Goal: Information Seeking & Learning: Find specific fact

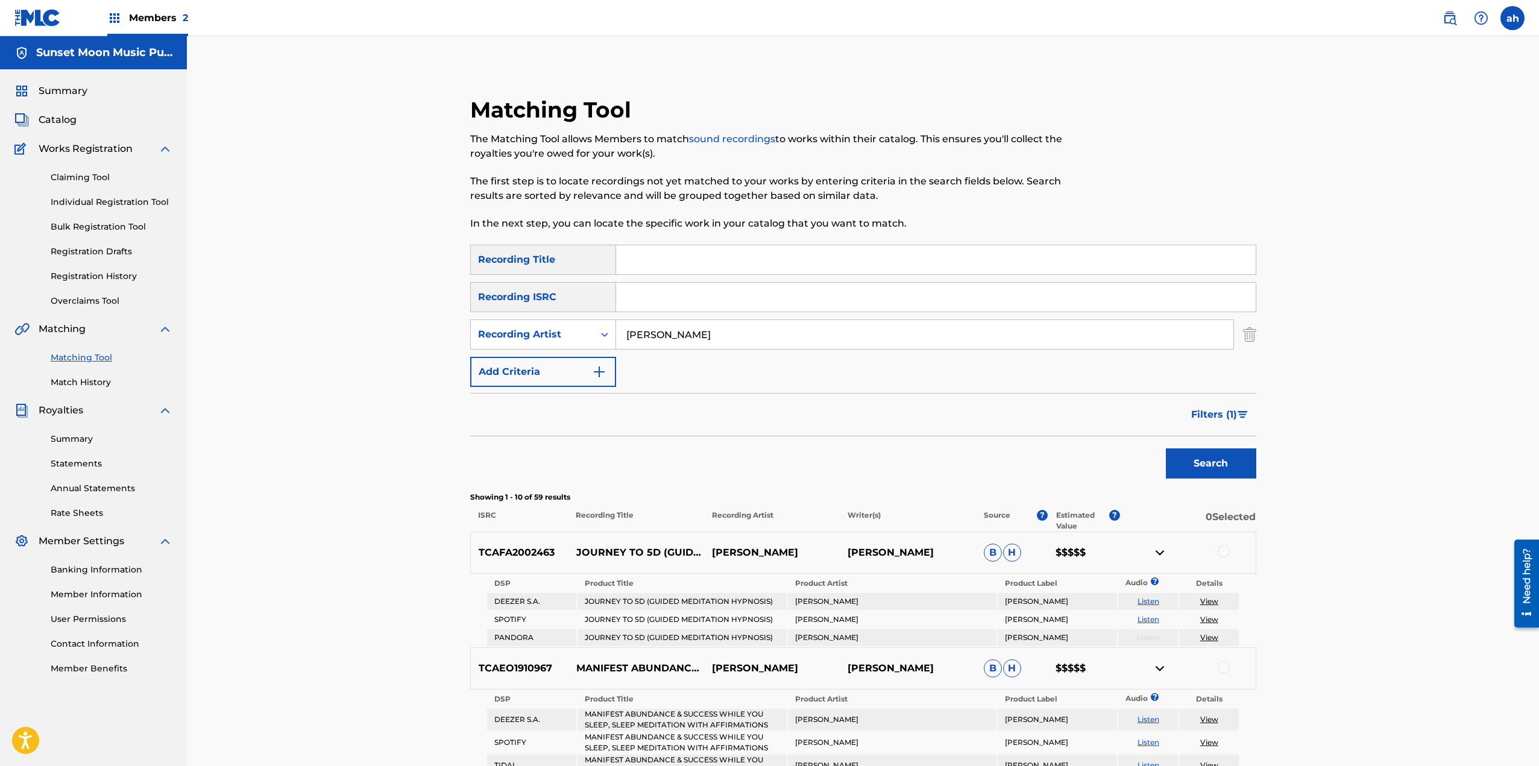
click at [663, 335] on input "[PERSON_NAME]" at bounding box center [924, 334] width 617 height 29
type input "[PERSON_NAME]"
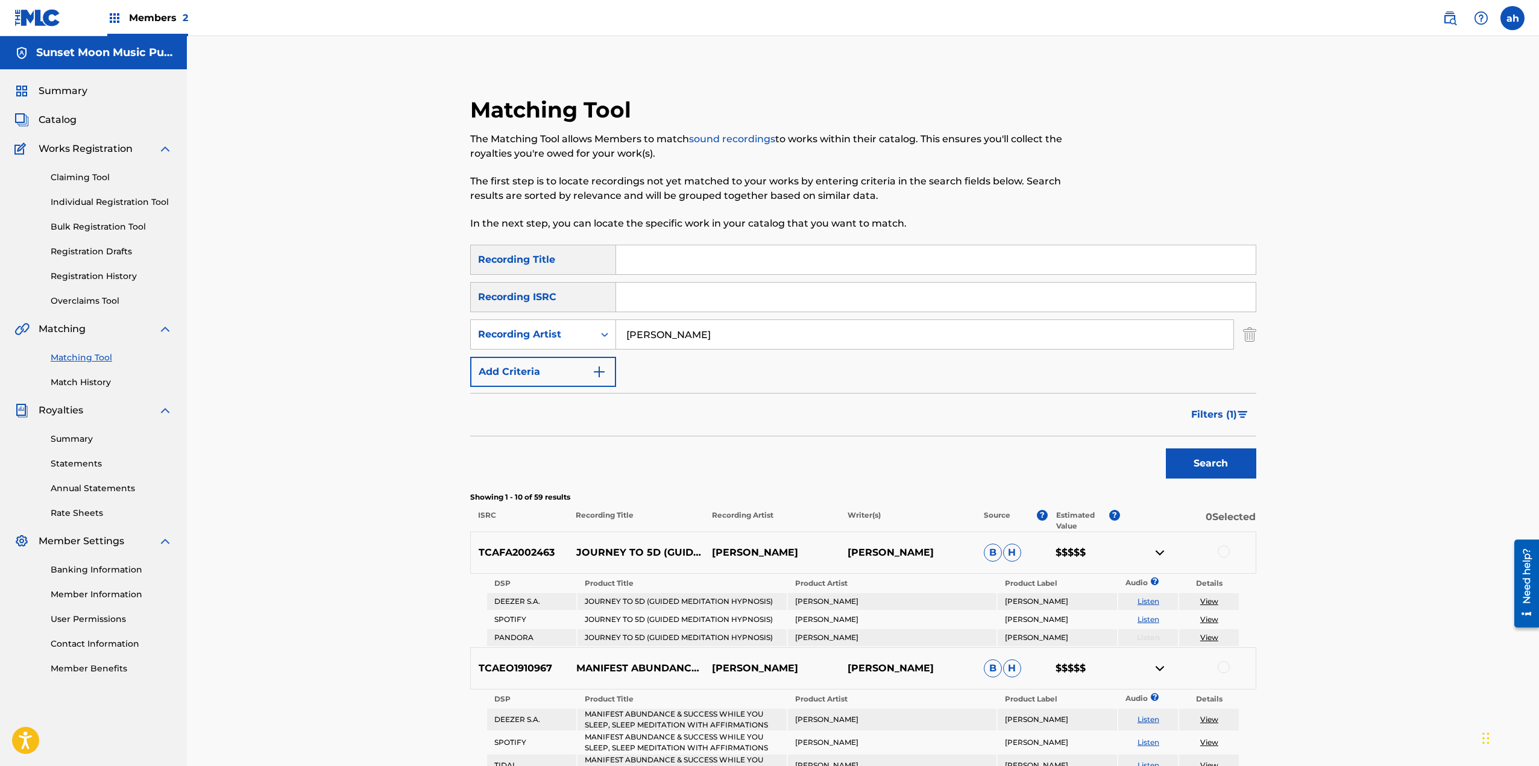
click at [1166, 448] on button "Search" at bounding box center [1211, 463] width 90 height 30
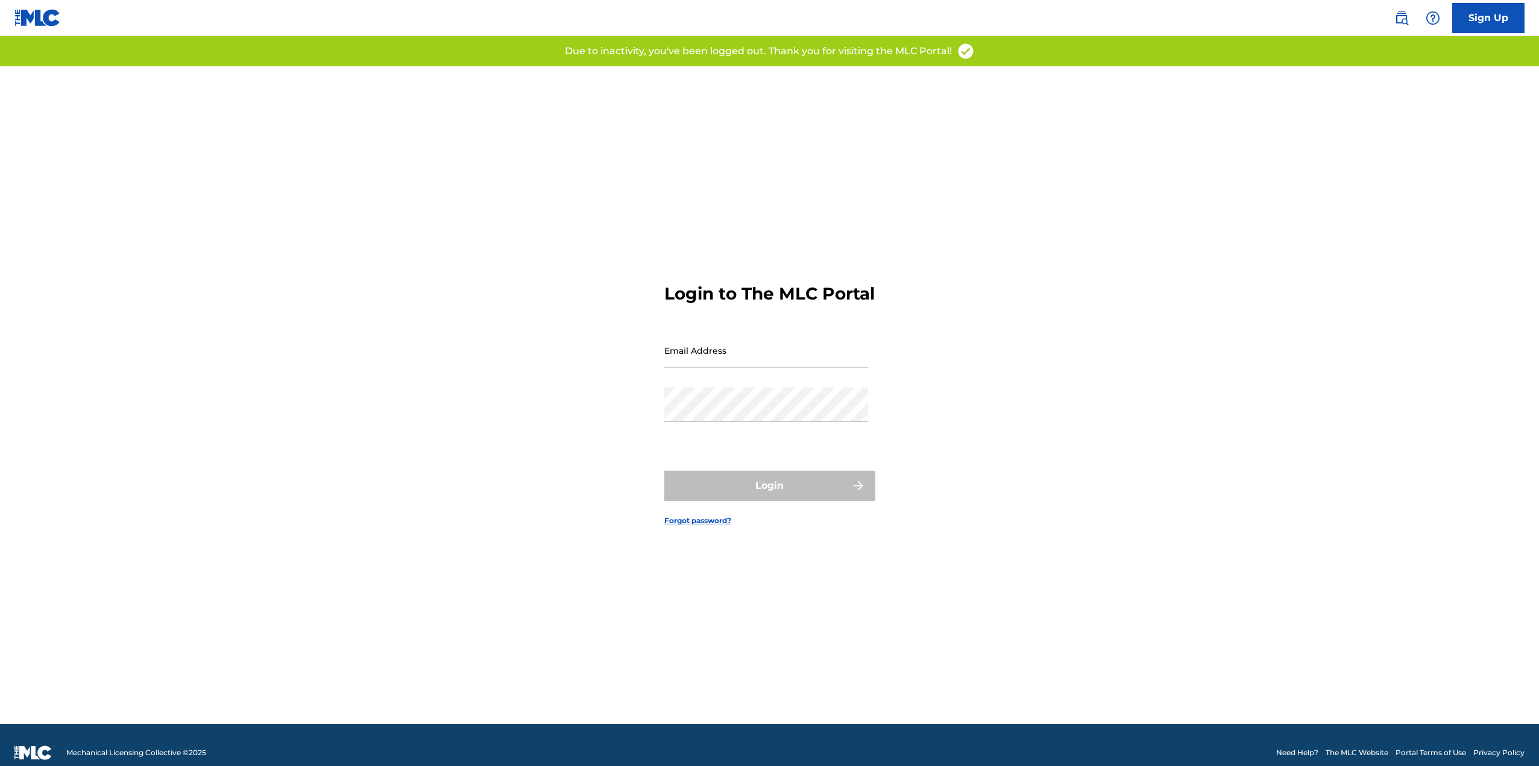
click at [769, 359] on input "Email Address" at bounding box center [766, 350] width 204 height 34
type input "alex@sunsetmoon.co"
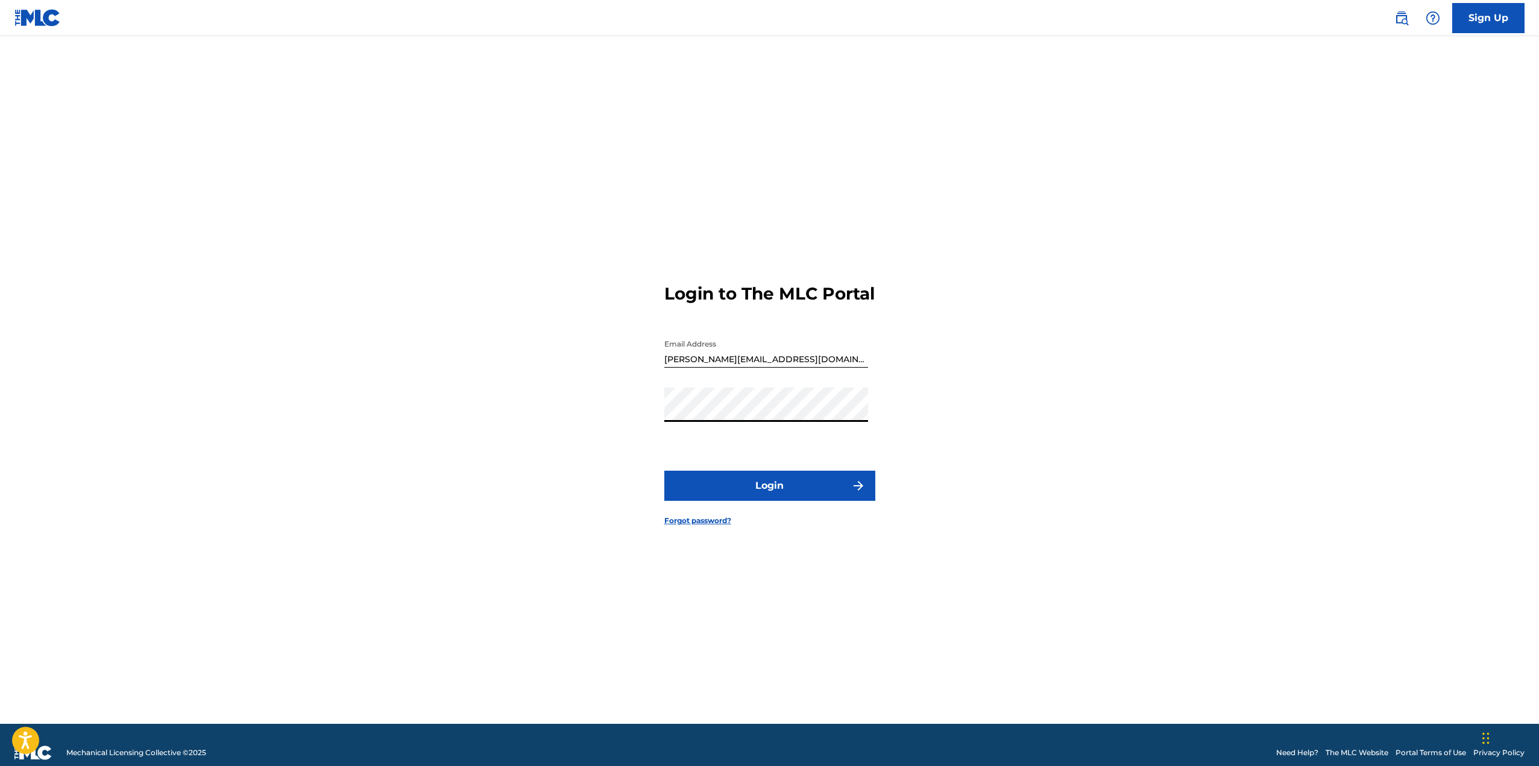
click at [664, 471] on button "Login" at bounding box center [769, 486] width 211 height 30
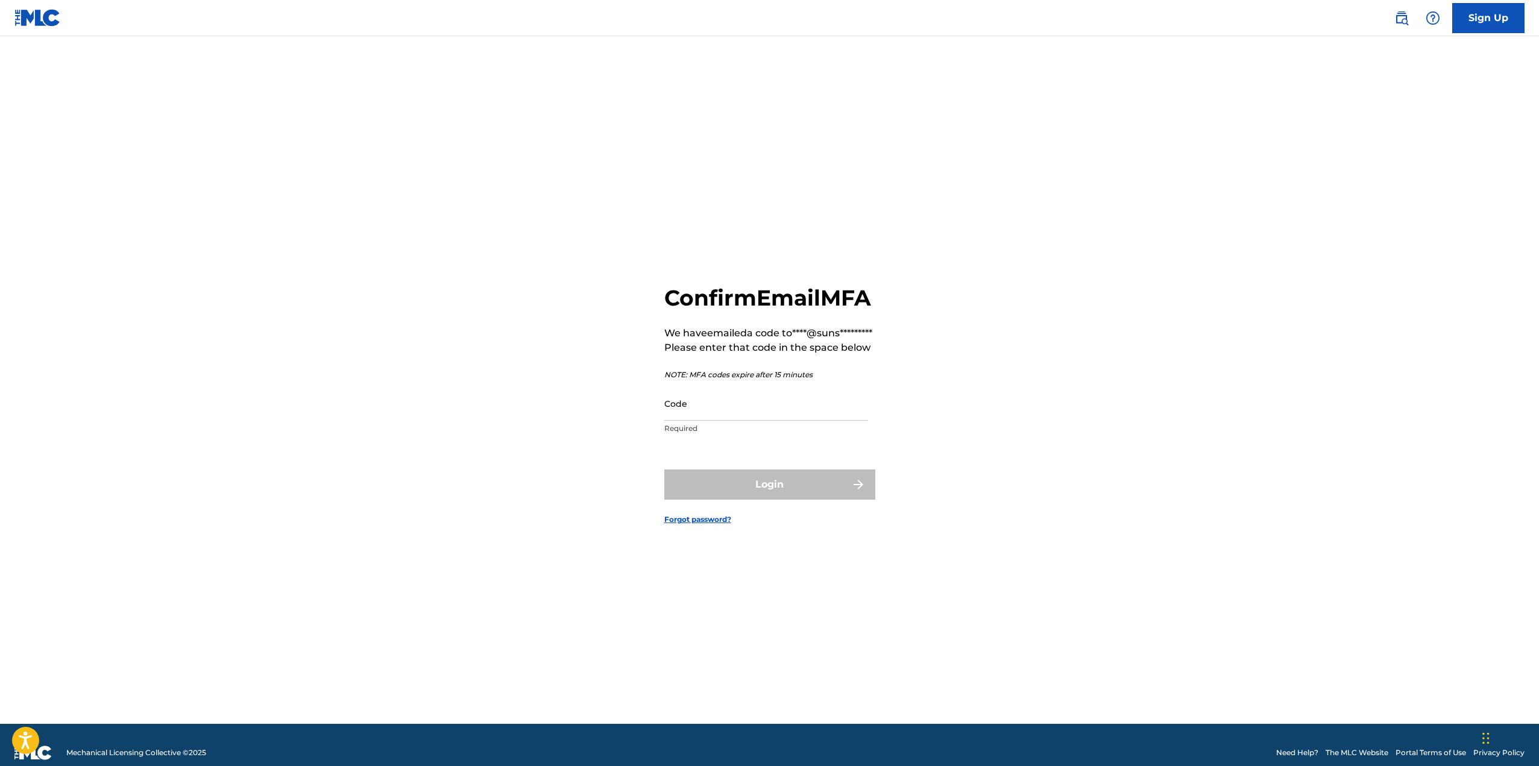
click at [691, 419] on input "Code" at bounding box center [766, 403] width 204 height 34
paste input "UC2LASUo1Omgk1pLkGQ01cjg"
type input "UC2LASUo1Omgk1pLkGQ01cjg"
click at [689, 421] on input "Code" at bounding box center [766, 403] width 204 height 34
paste input "709220"
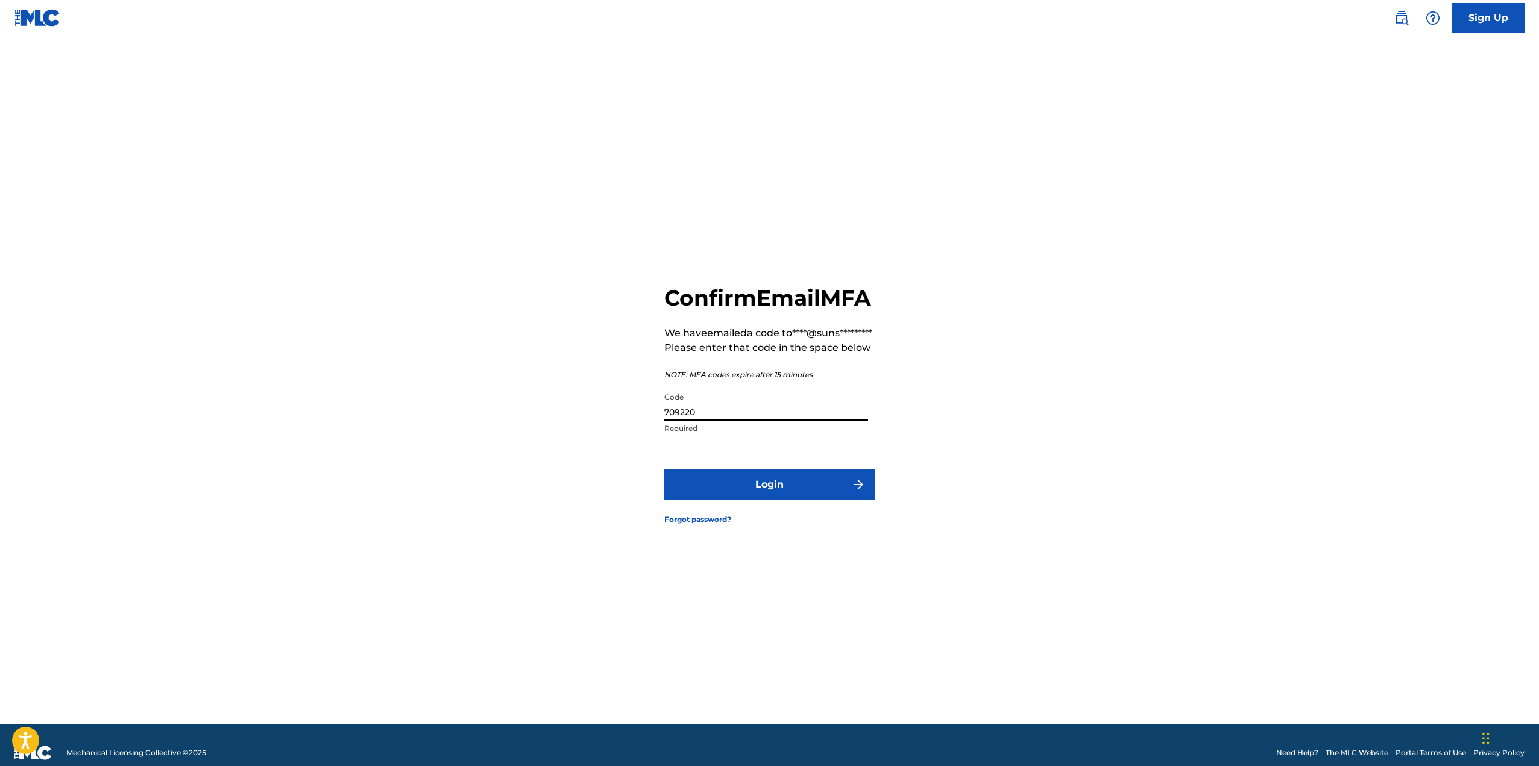
type input "709220"
click at [727, 500] on button "Login" at bounding box center [769, 484] width 211 height 30
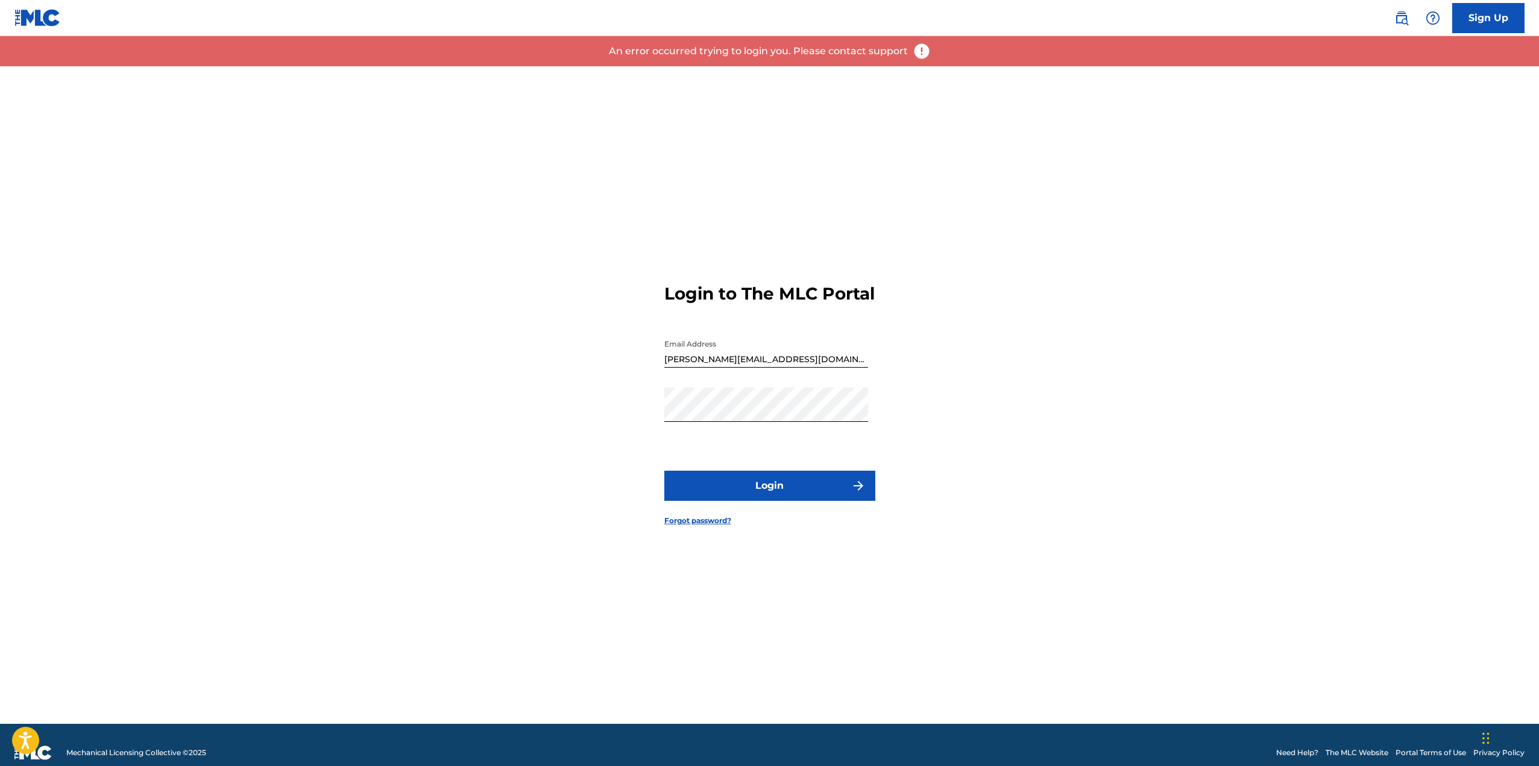
click at [736, 497] on button "Login" at bounding box center [769, 486] width 211 height 30
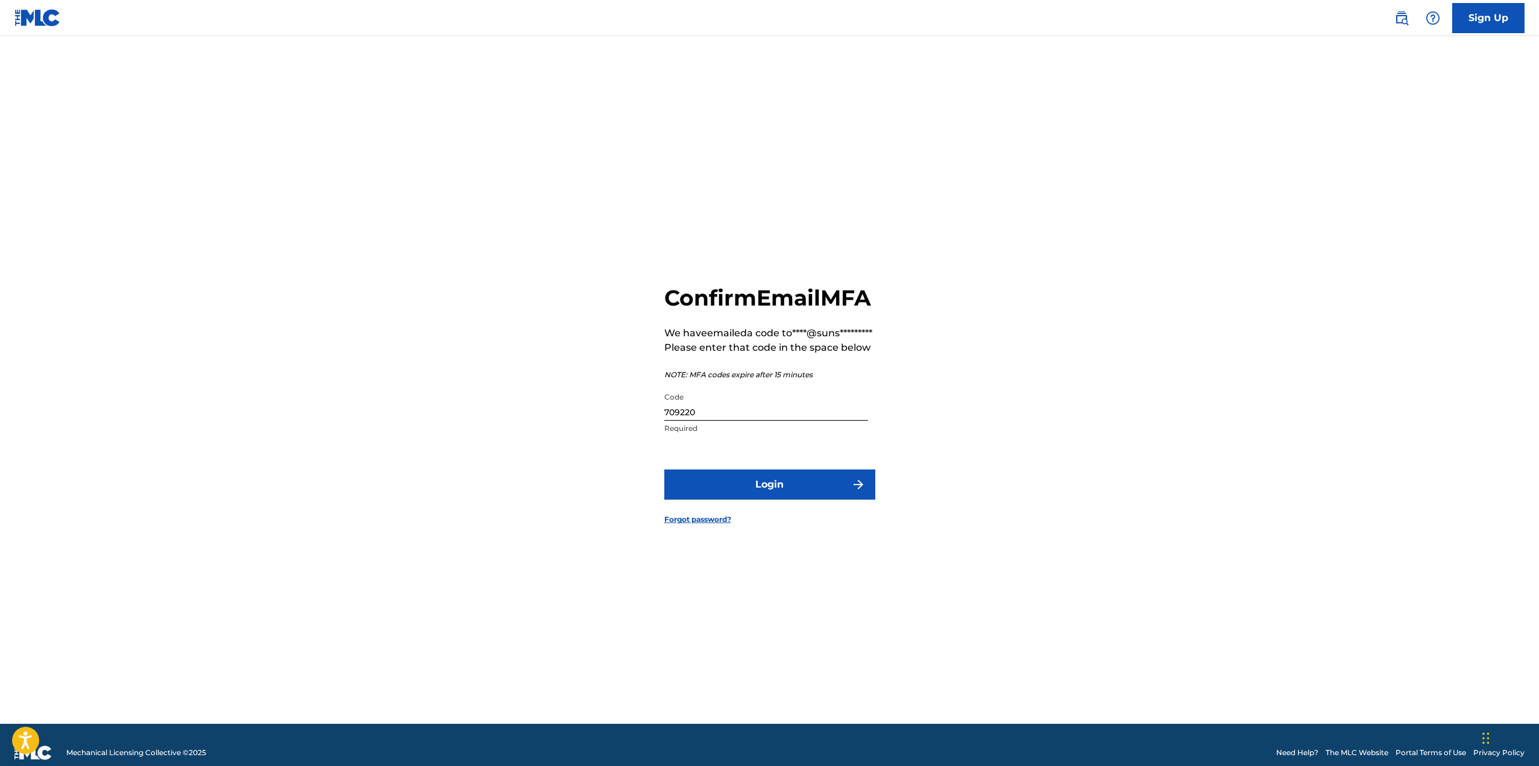
click at [737, 421] on input "709220" at bounding box center [766, 403] width 204 height 34
type input "088933"
click at [664, 469] on button "Login" at bounding box center [769, 484] width 211 height 30
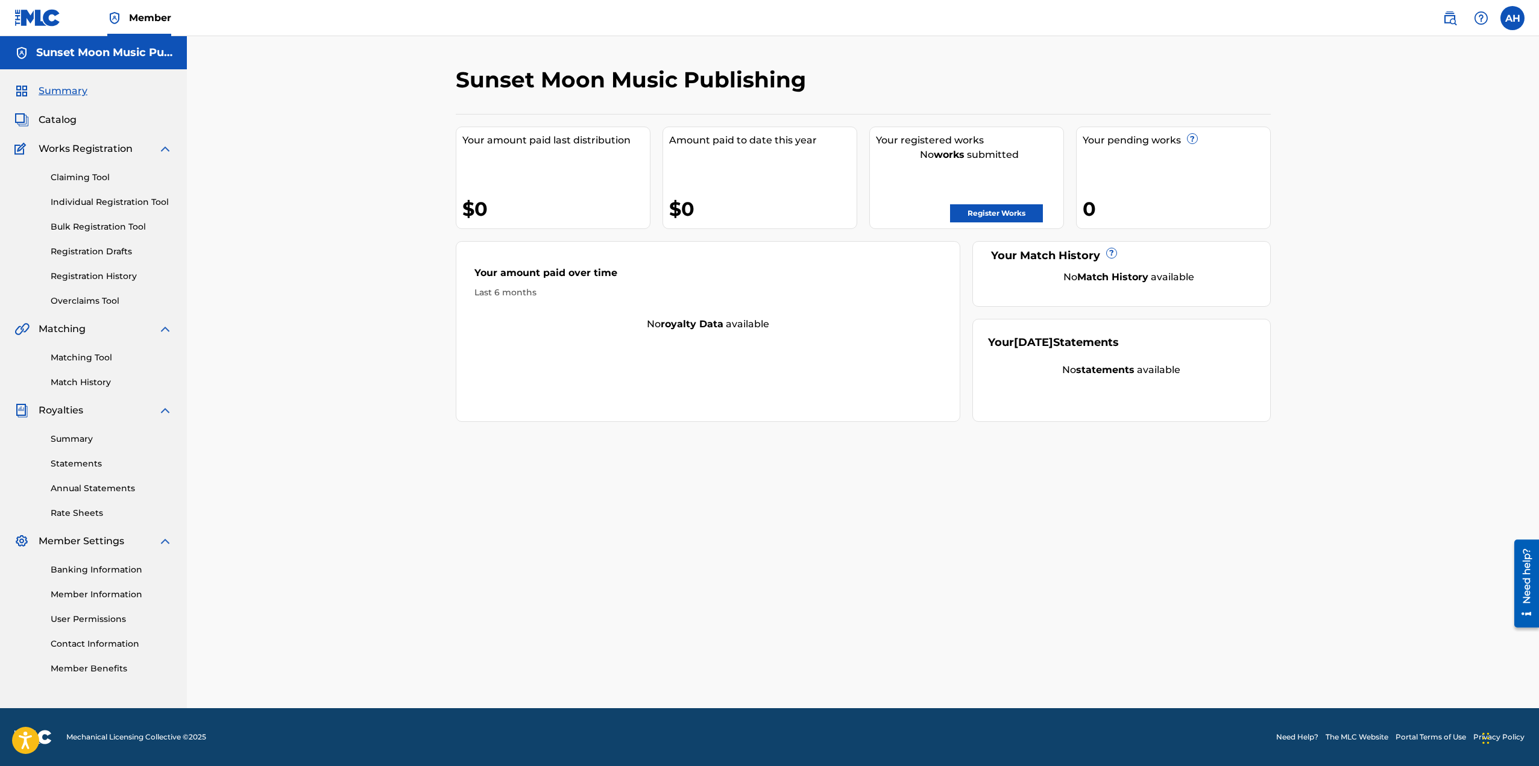
click at [87, 357] on link "Matching Tool" at bounding box center [112, 357] width 122 height 13
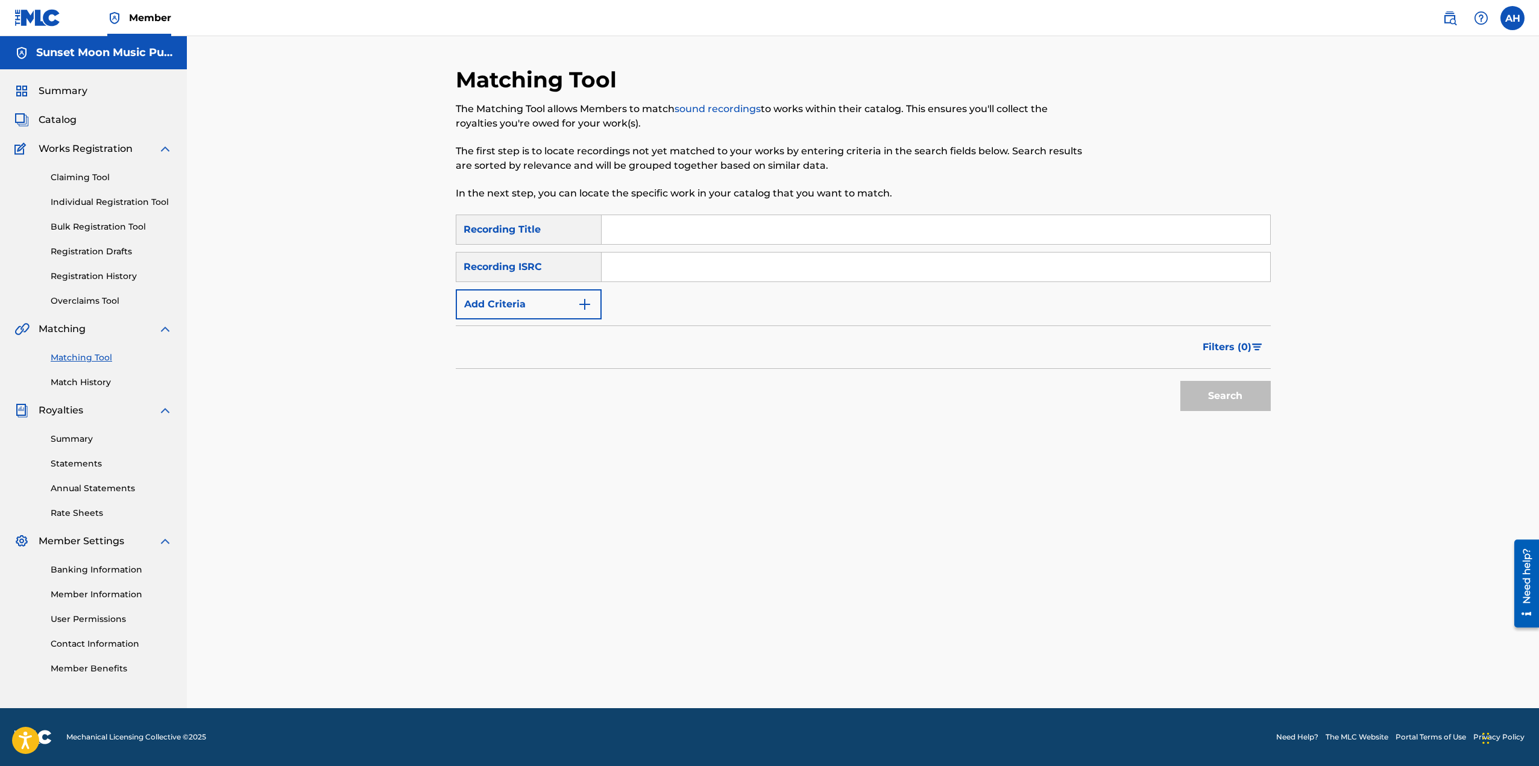
click at [545, 303] on button "Add Criteria" at bounding box center [529, 304] width 146 height 30
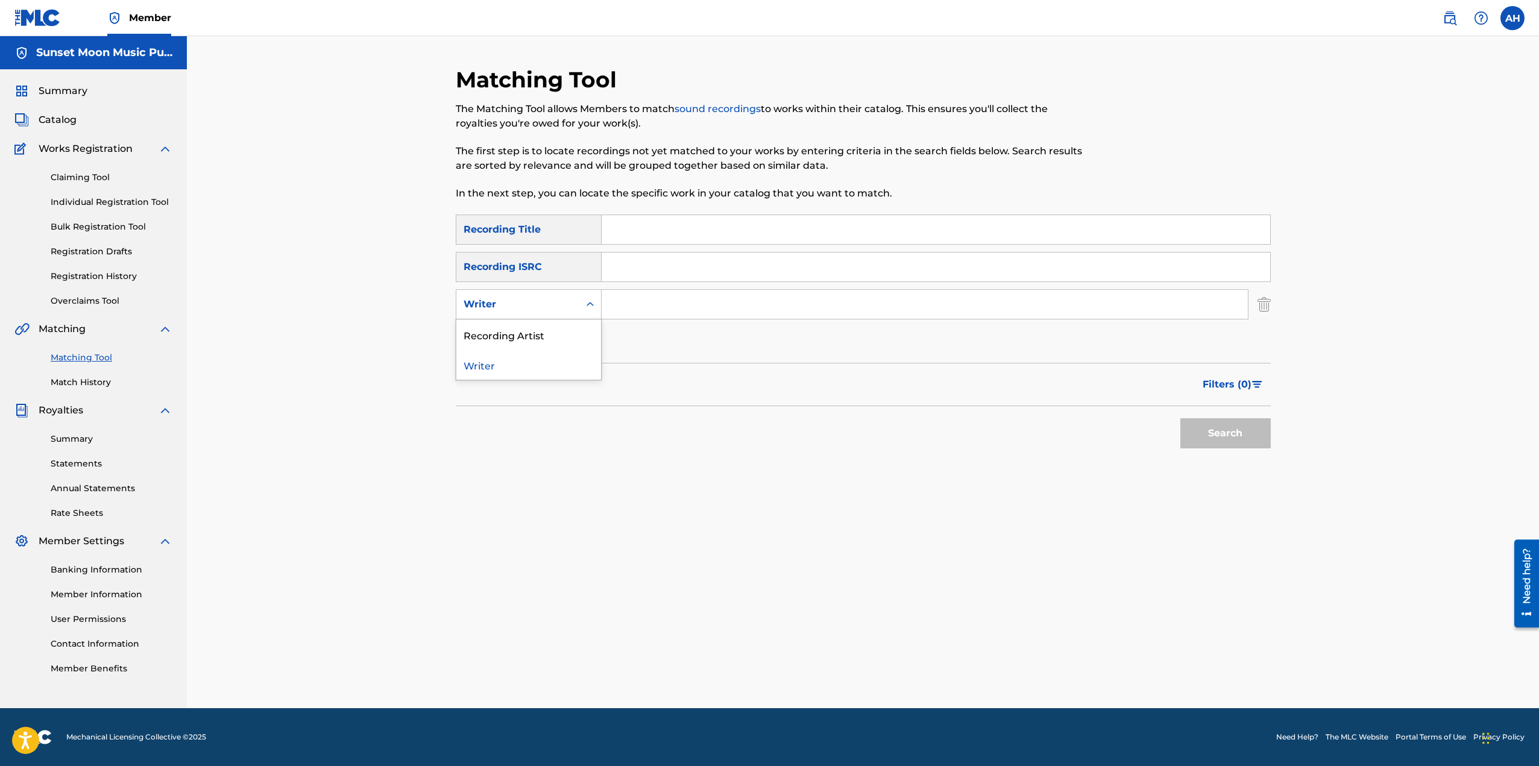
click at [572, 311] on div "Writer" at bounding box center [517, 304] width 123 height 23
click at [562, 340] on div "Recording Artist" at bounding box center [528, 334] width 145 height 30
drag, startPoint x: 603, startPoint y: 324, endPoint x: 647, endPoint y: 303, distance: 48.8
click at [647, 303] on input "Search Form" at bounding box center [924, 304] width 646 height 29
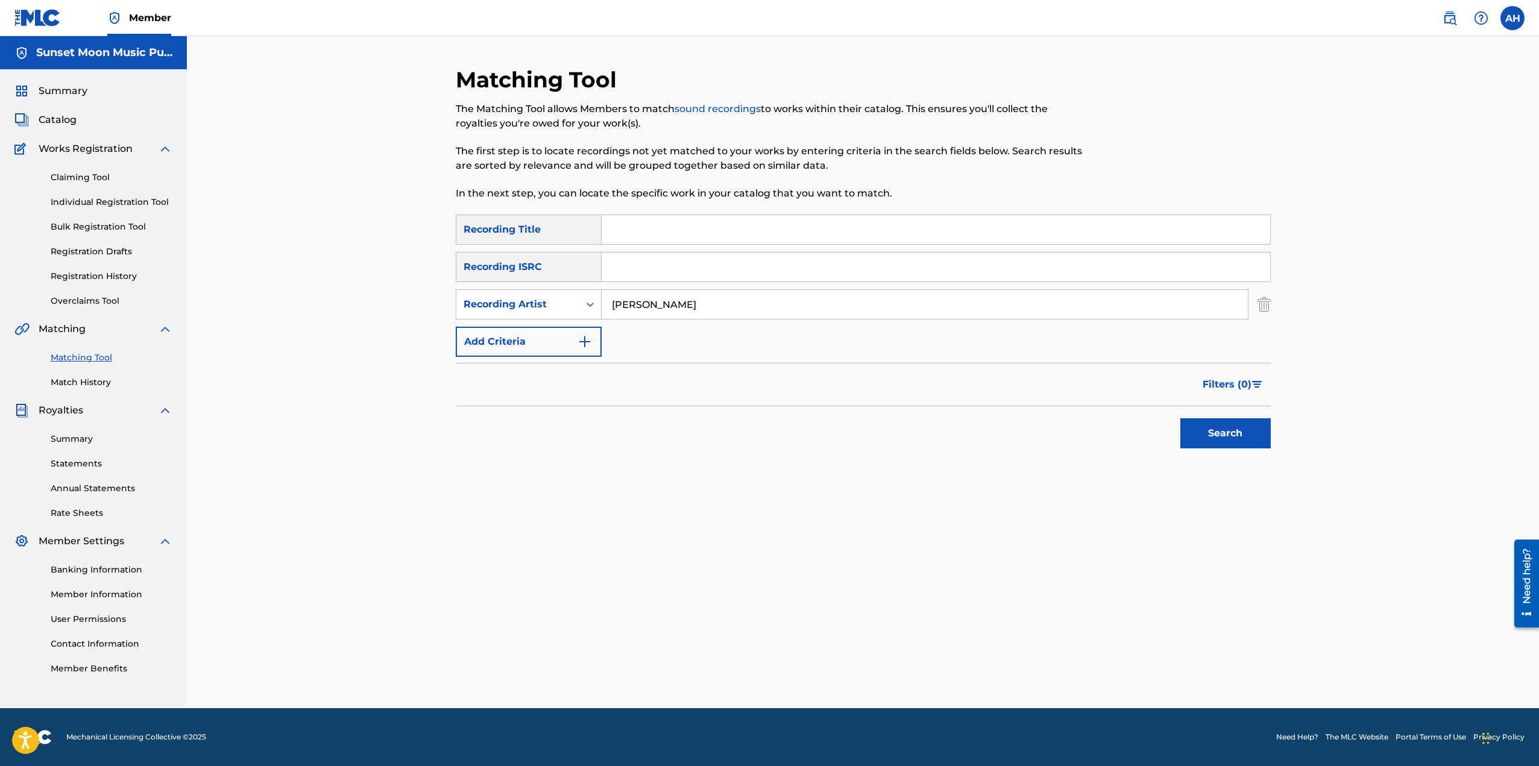
type input "[PERSON_NAME]"
click at [1180, 418] on button "Search" at bounding box center [1225, 433] width 90 height 30
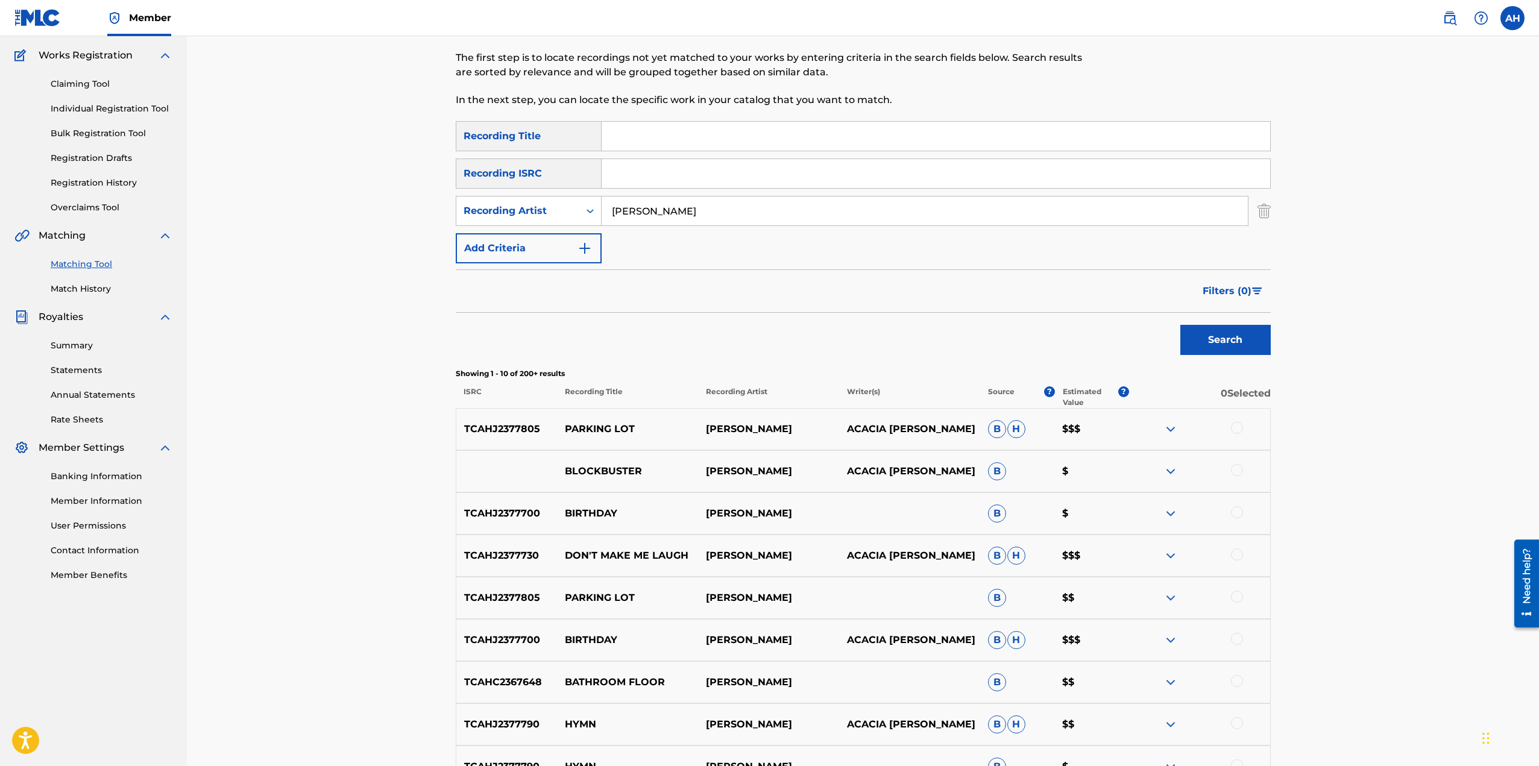
scroll to position [121, 0]
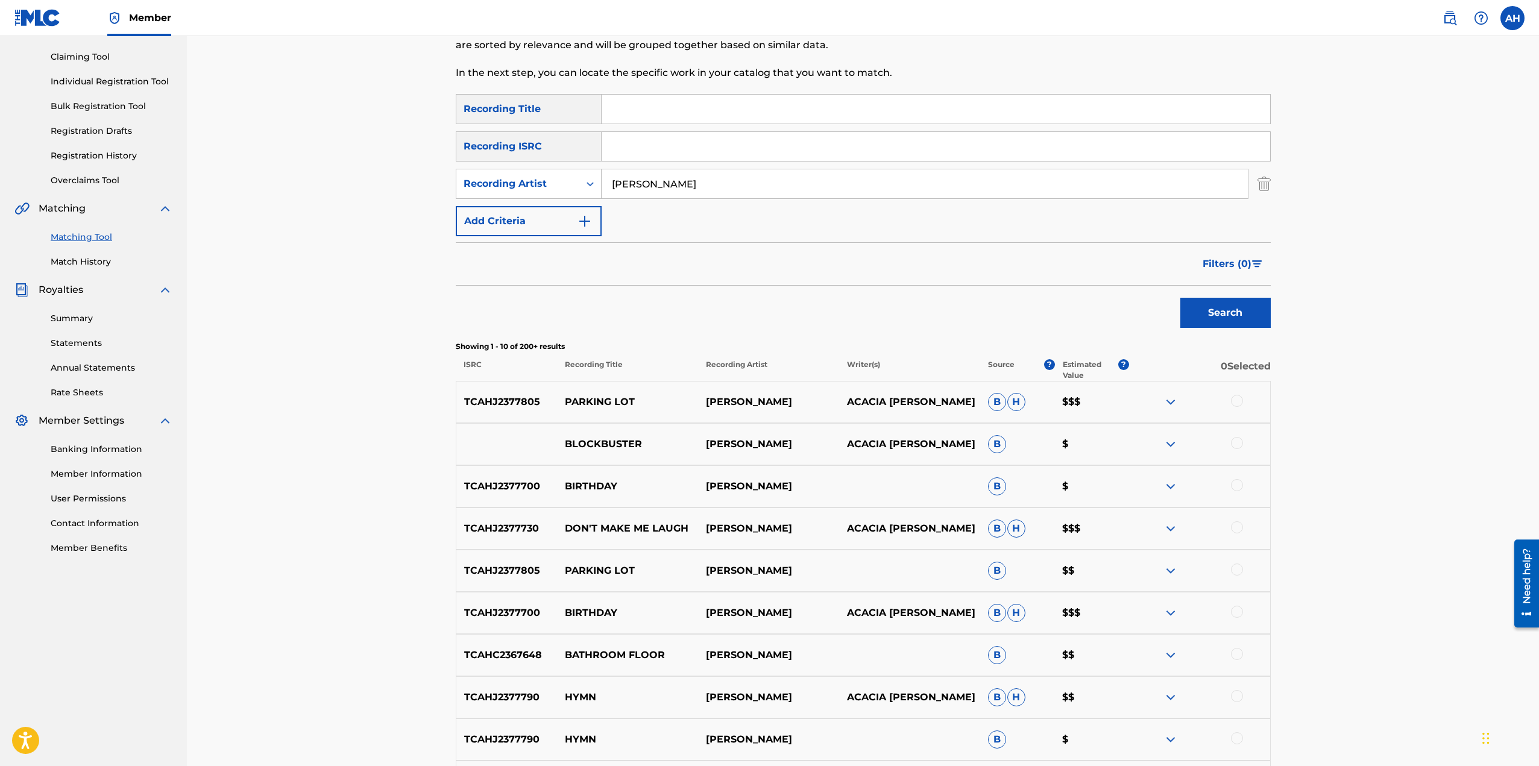
click at [1174, 399] on img at bounding box center [1170, 402] width 14 height 14
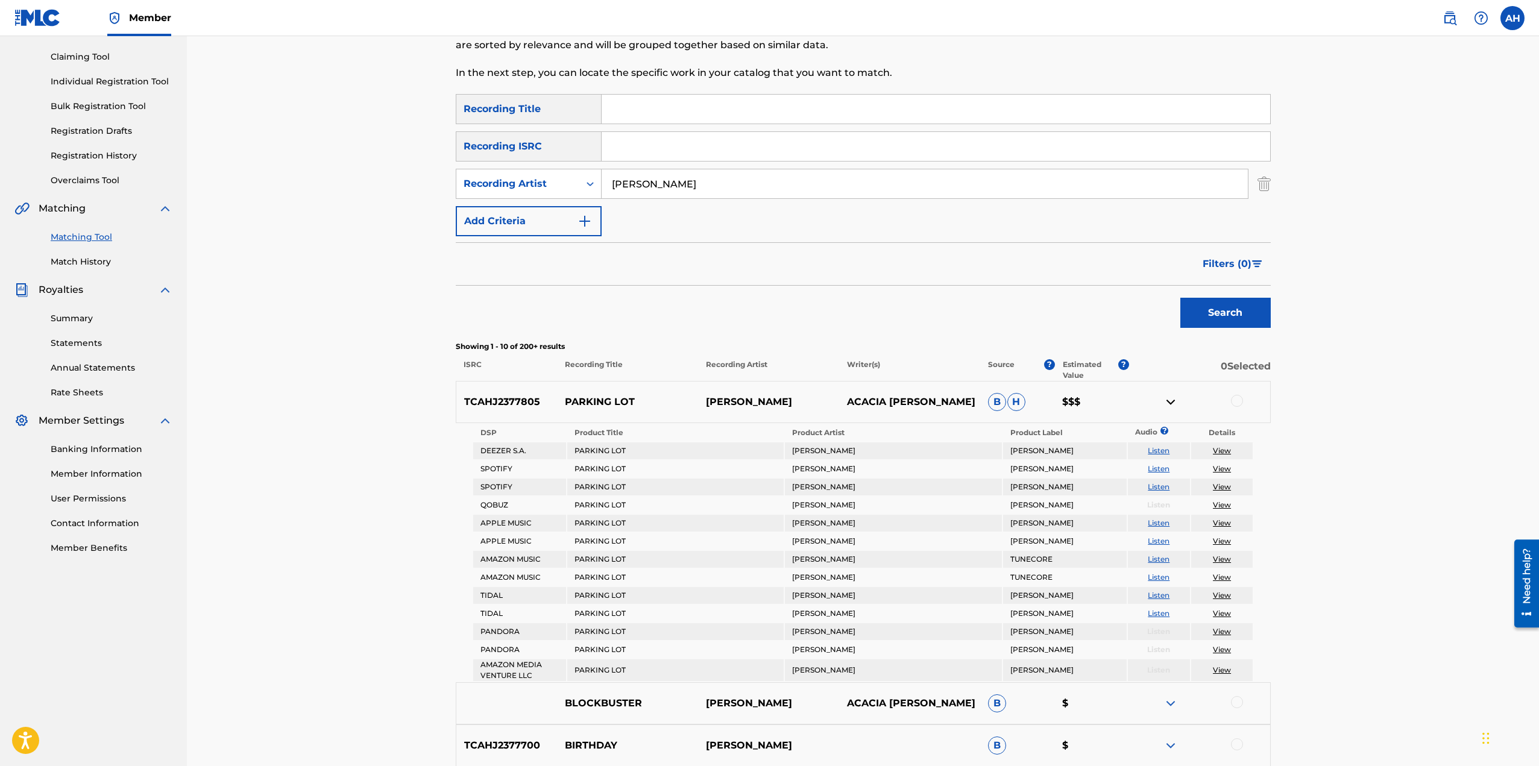
drag, startPoint x: 657, startPoint y: 437, endPoint x: 409, endPoint y: 331, distance: 269.8
click at [409, 330] on div "Matching Tool The Matching Tool allows Members to match sound recordings to wor…" at bounding box center [863, 534] width 1352 height 1237
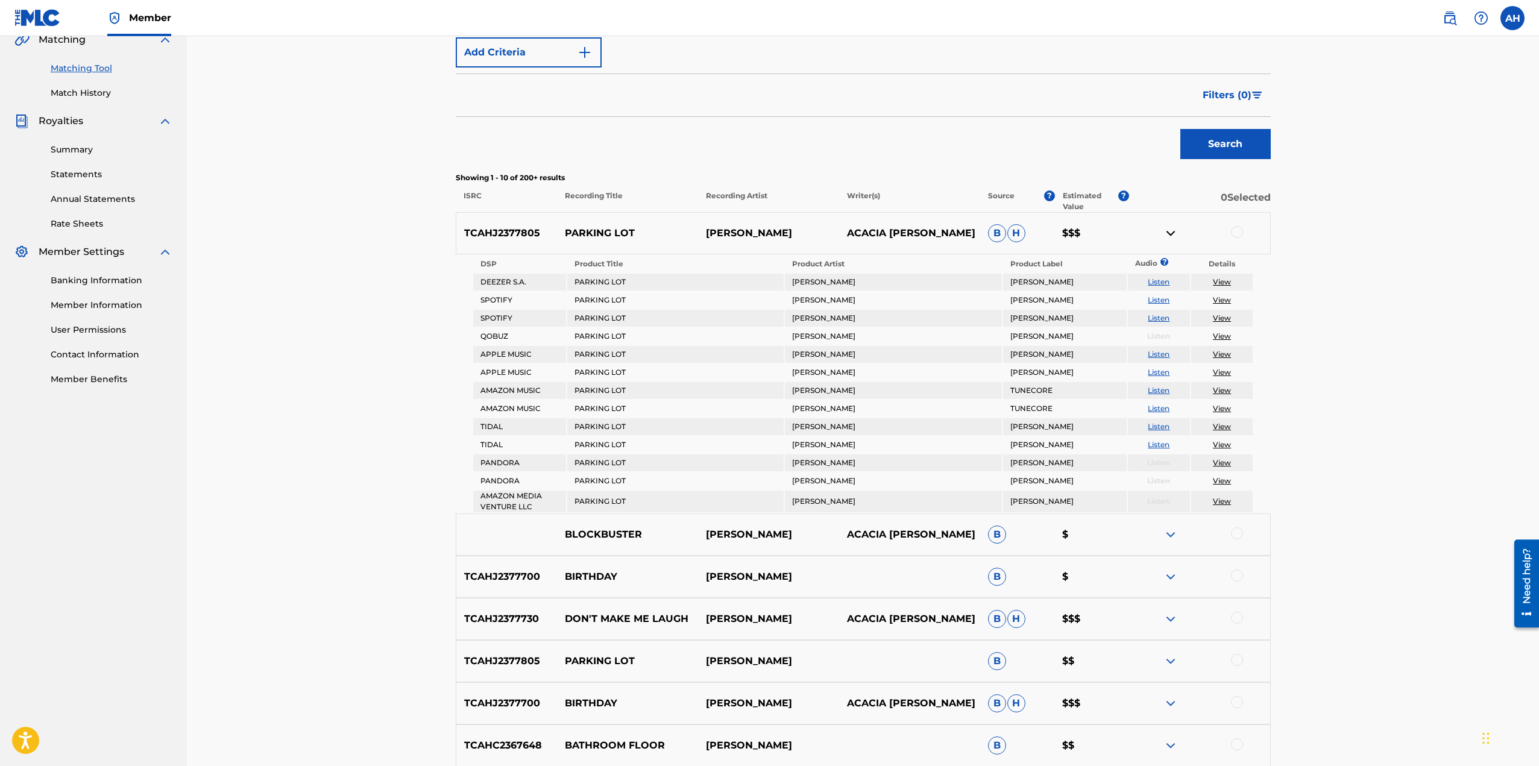
scroll to position [301, 0]
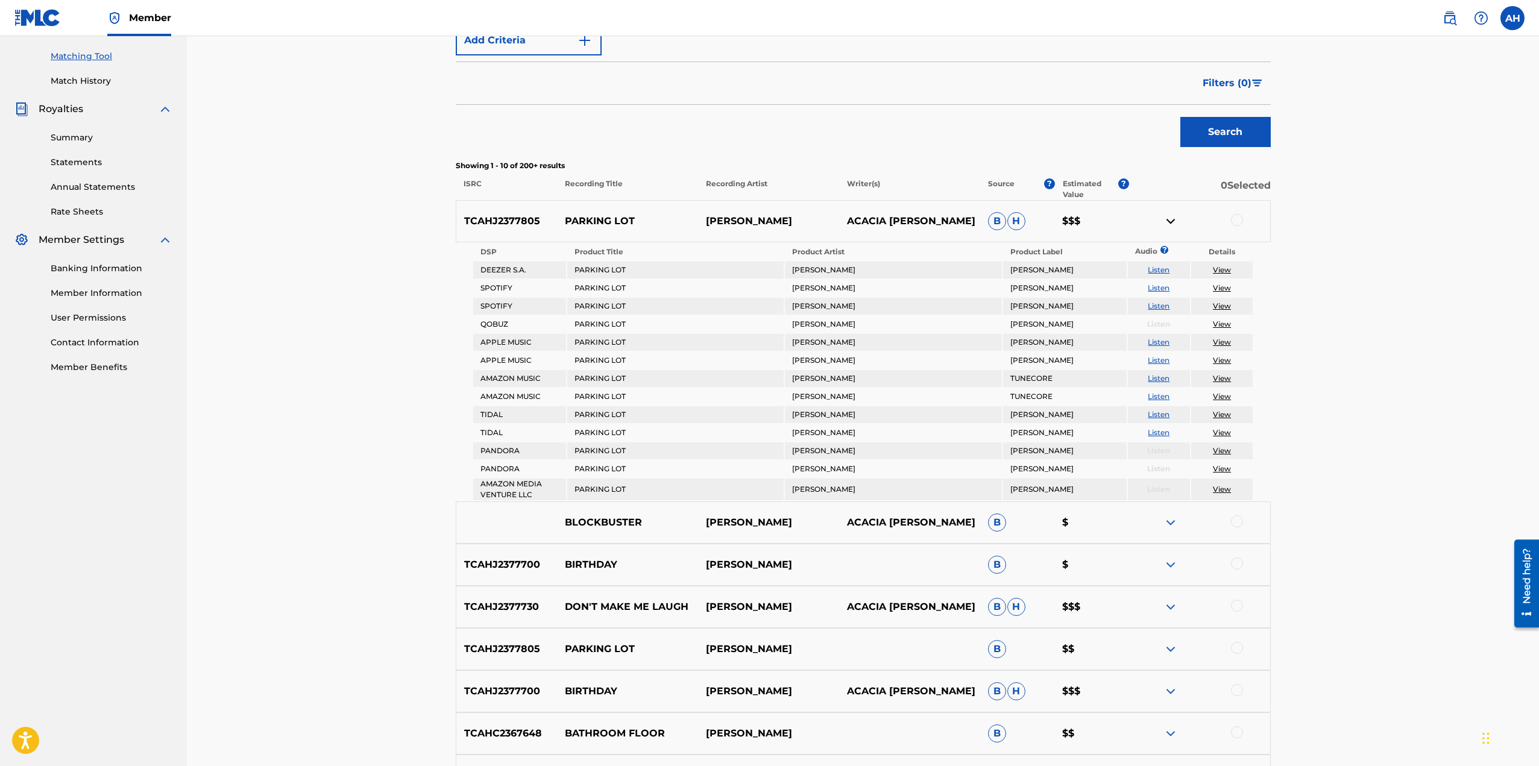
click at [577, 222] on p "PARKING LOT" at bounding box center [627, 221] width 141 height 14
click at [578, 222] on p "PARKING LOT" at bounding box center [627, 221] width 141 height 14
click at [581, 221] on p "PARKING LOT" at bounding box center [627, 221] width 141 height 14
drag, startPoint x: 642, startPoint y: 222, endPoint x: 565, endPoint y: 227, distance: 77.3
click at [565, 227] on p "PARKING LOT" at bounding box center [627, 221] width 141 height 14
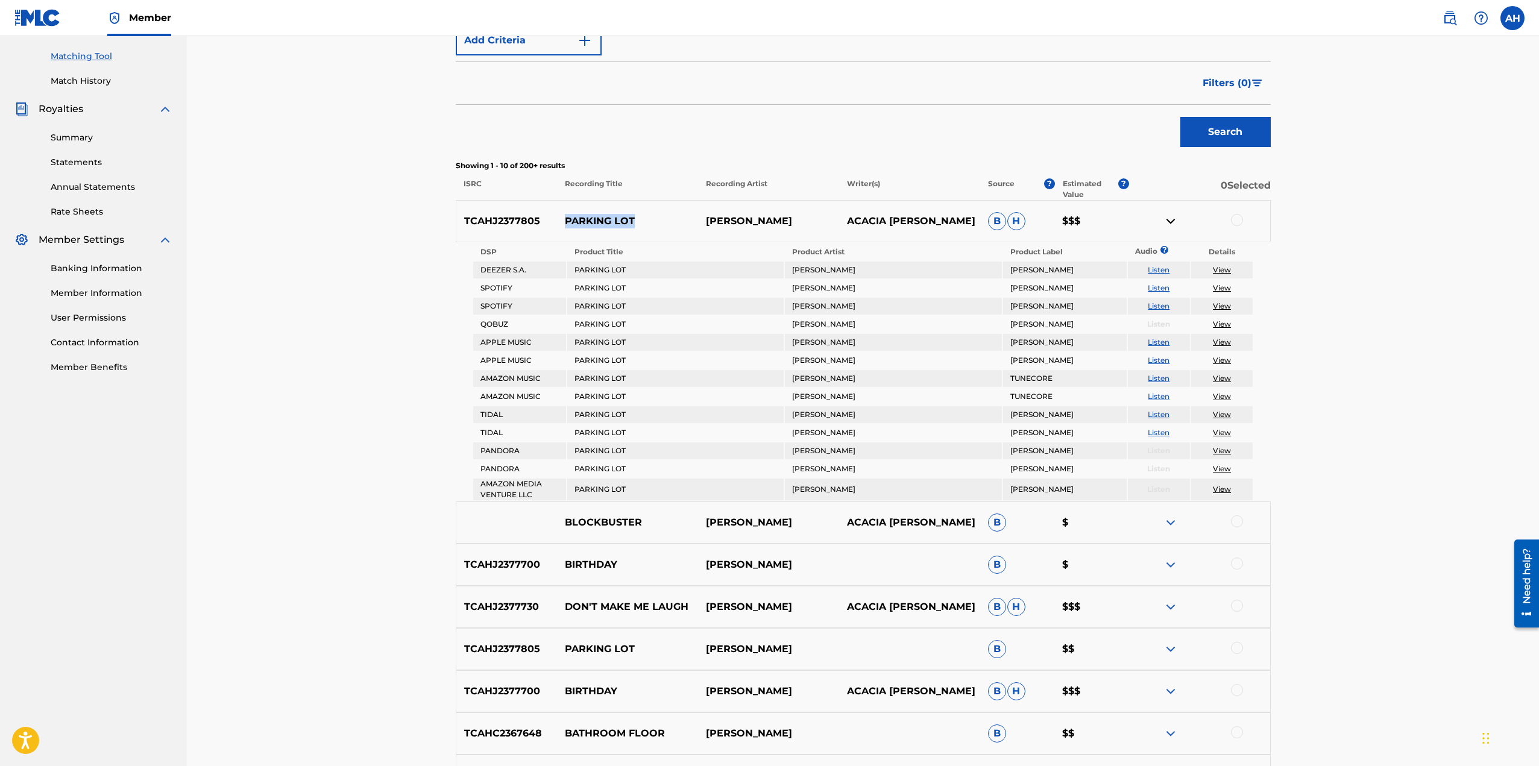
copy p "PARKING LOT"
drag, startPoint x: 169, startPoint y: 145, endPoint x: 175, endPoint y: 139, distance: 8.5
click at [169, 145] on div "Summary Statements Annual Statements Rate Sheets" at bounding box center [93, 167] width 158 height 102
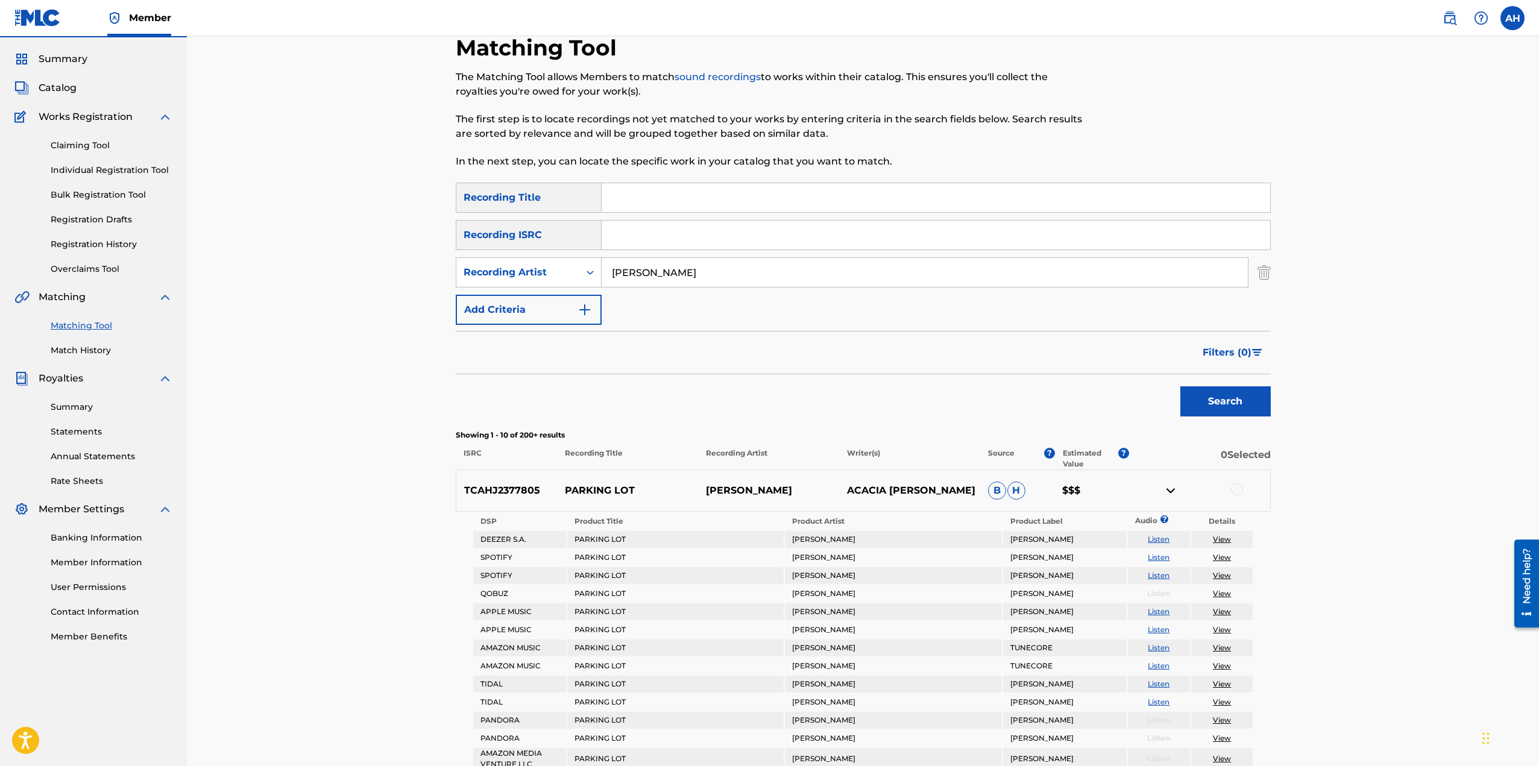
scroll to position [0, 0]
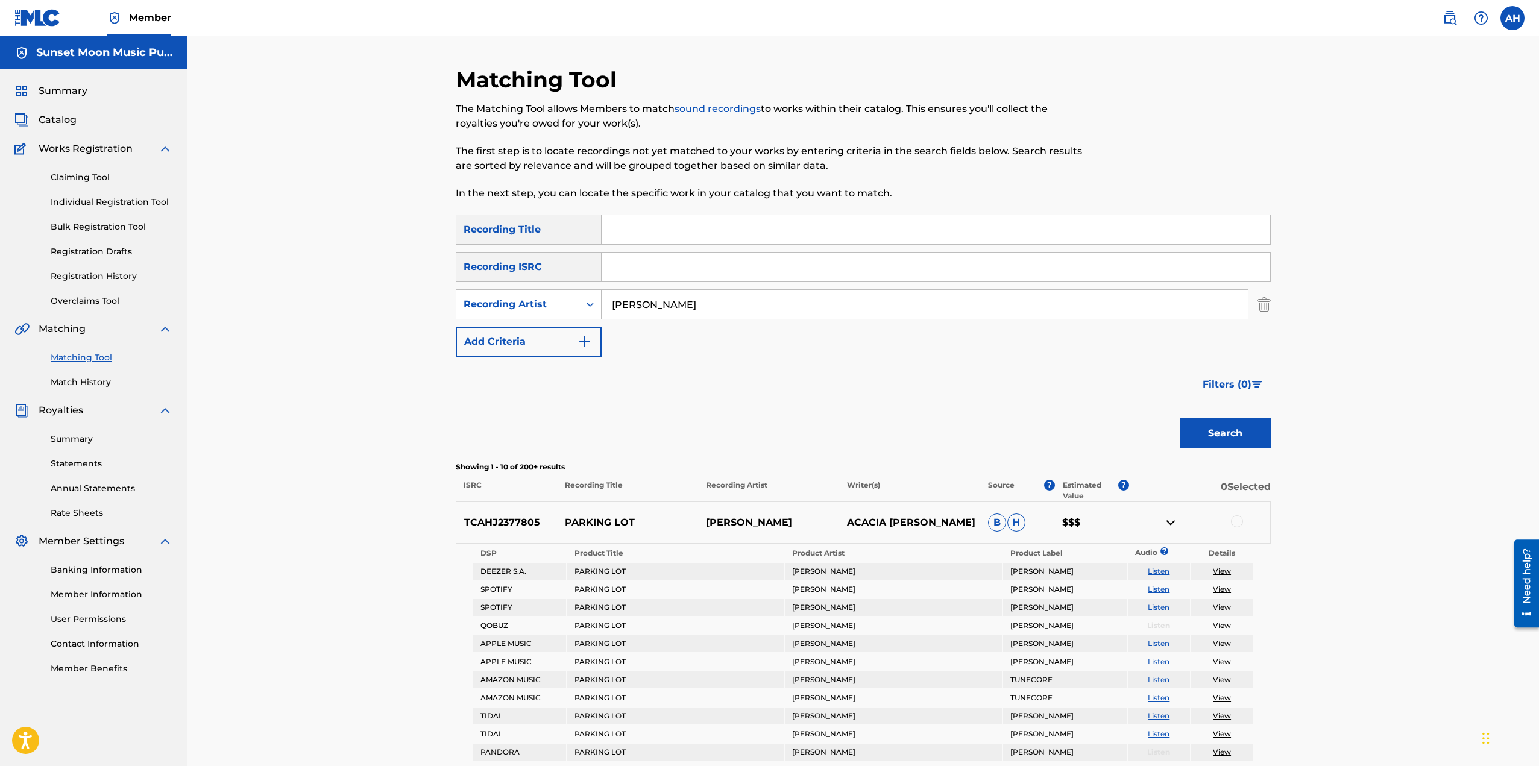
click at [81, 177] on link "Claiming Tool" at bounding box center [112, 177] width 122 height 13
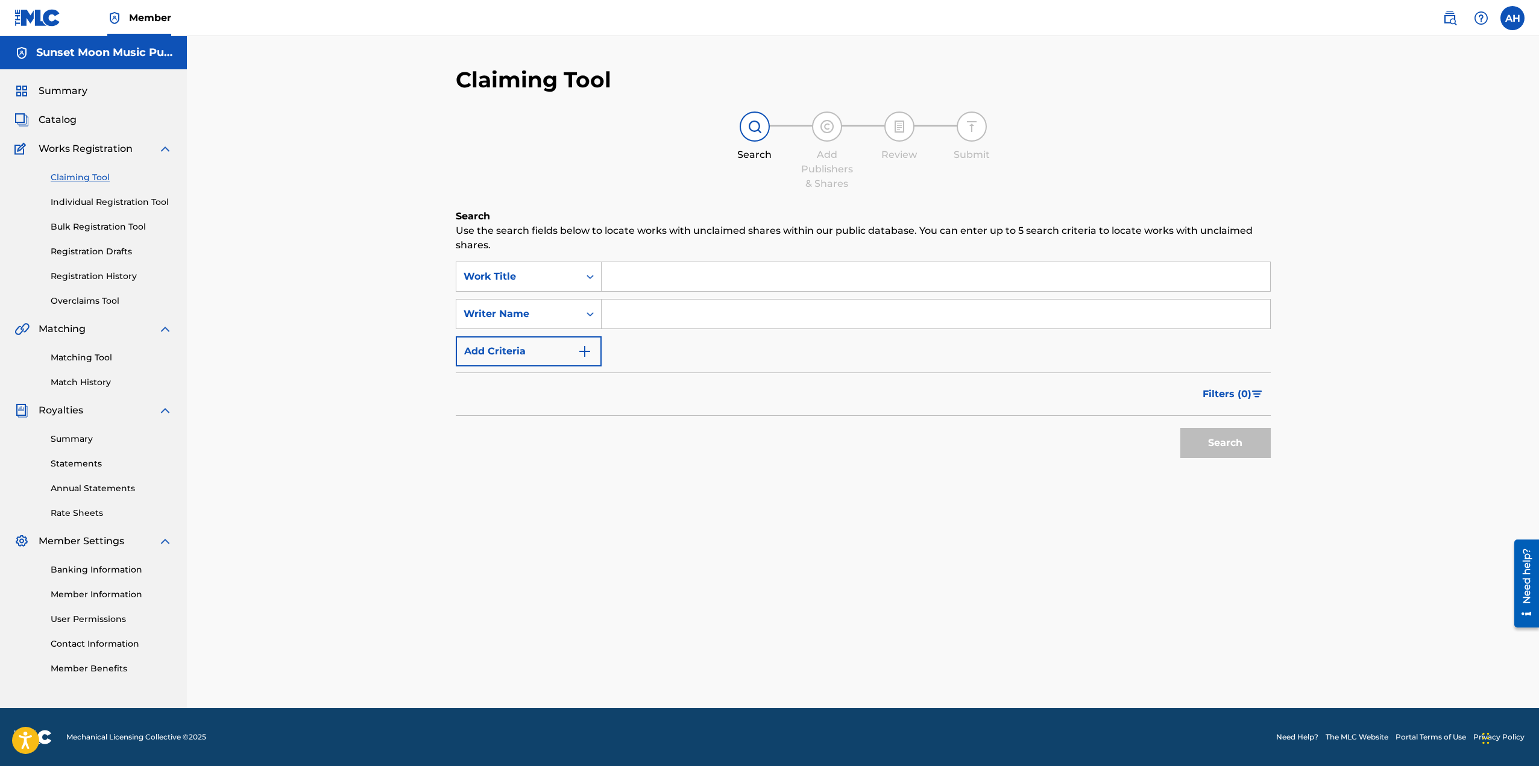
click at [632, 272] on input "Search Form" at bounding box center [935, 276] width 668 height 29
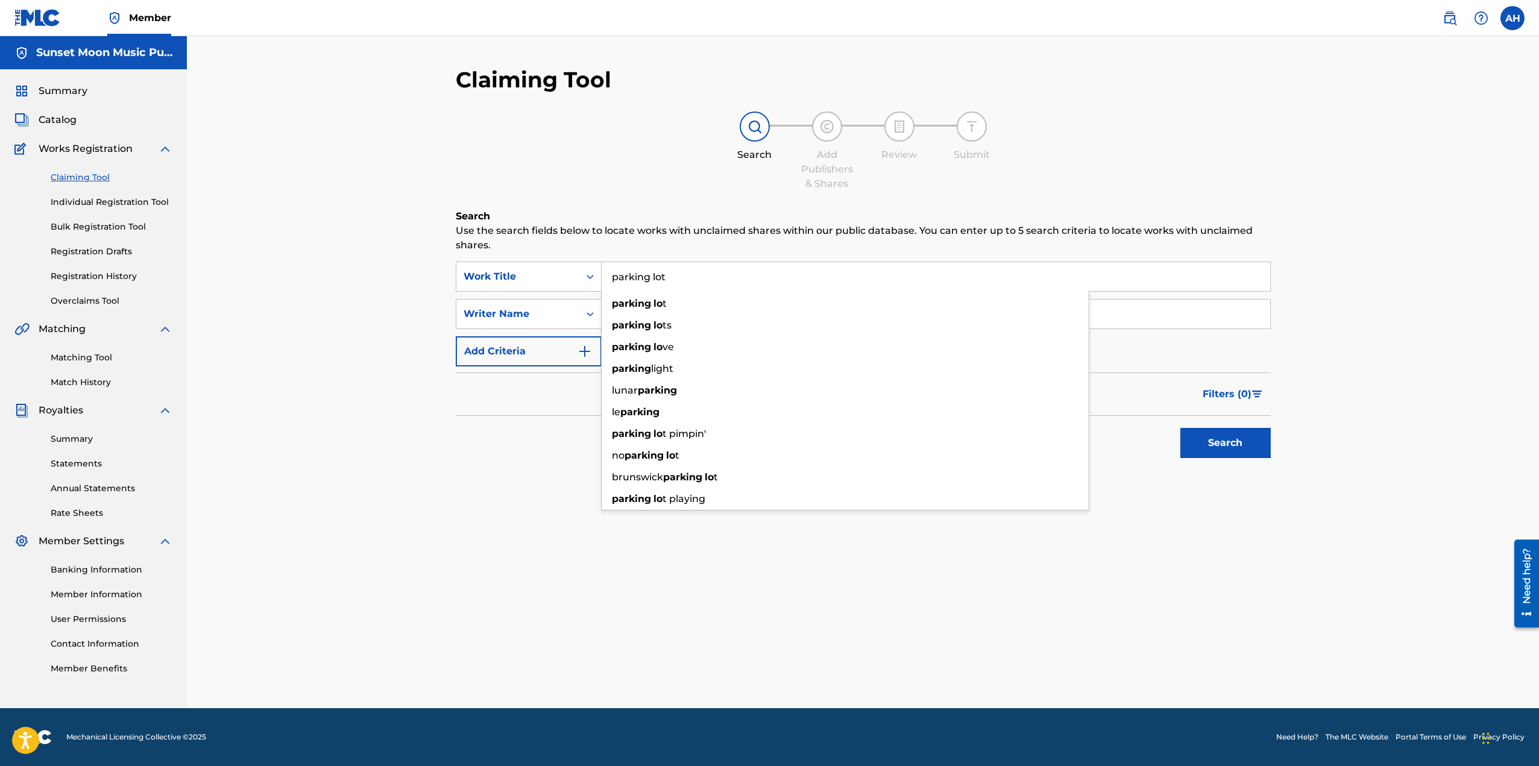
type input "parking lot"
click at [1180, 428] on button "Search" at bounding box center [1225, 443] width 90 height 30
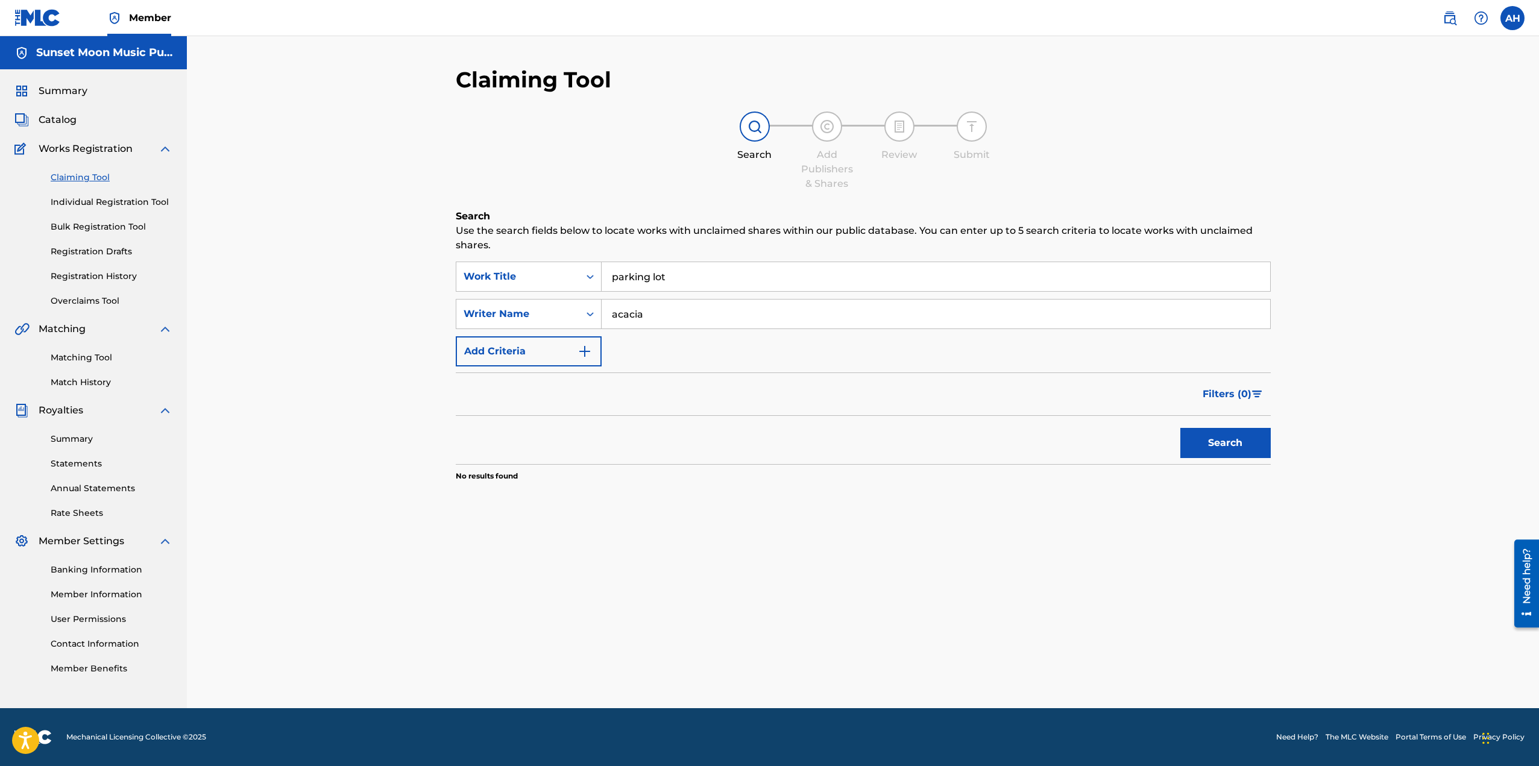
click at [664, 315] on input "acacia" at bounding box center [935, 314] width 668 height 29
type input "dalager"
click at [1180, 428] on button "Search" at bounding box center [1225, 443] width 90 height 30
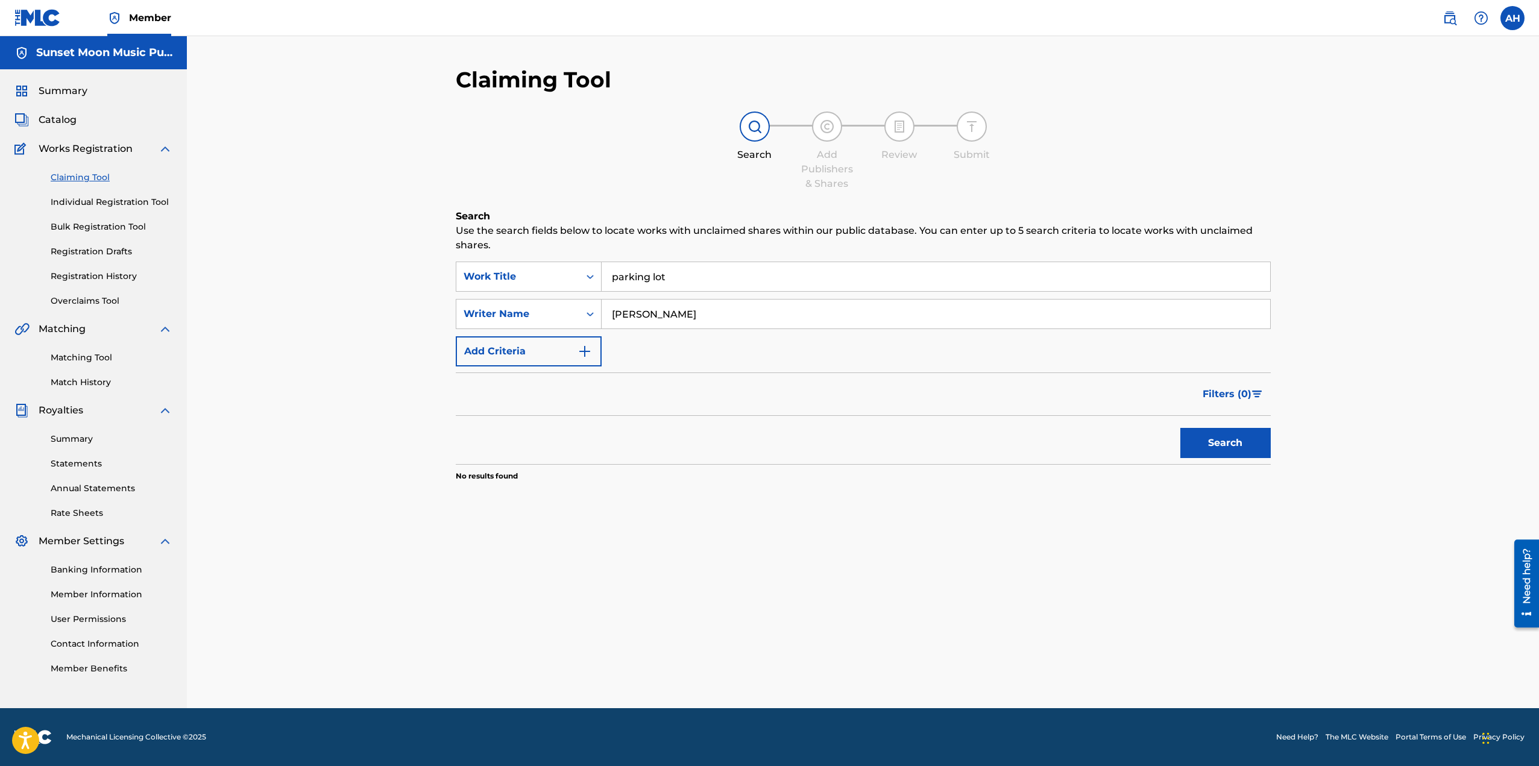
click at [552, 312] on div "Writer Name" at bounding box center [517, 314] width 108 height 14
click at [644, 314] on input "dalager" at bounding box center [935, 314] width 668 height 29
click at [1180, 428] on button "Search" at bounding box center [1225, 443] width 90 height 30
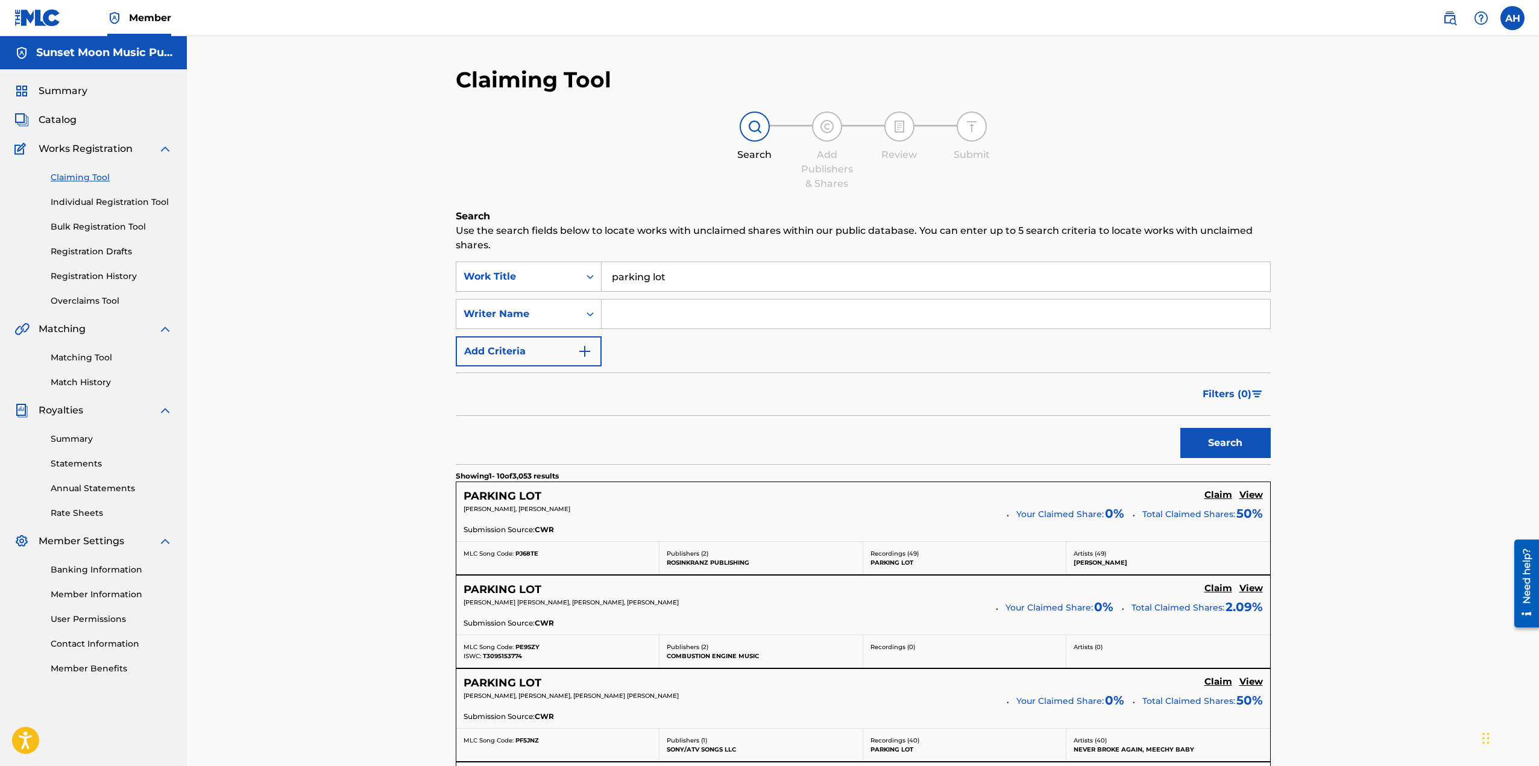
click at [530, 356] on button "Add Criteria" at bounding box center [529, 351] width 146 height 30
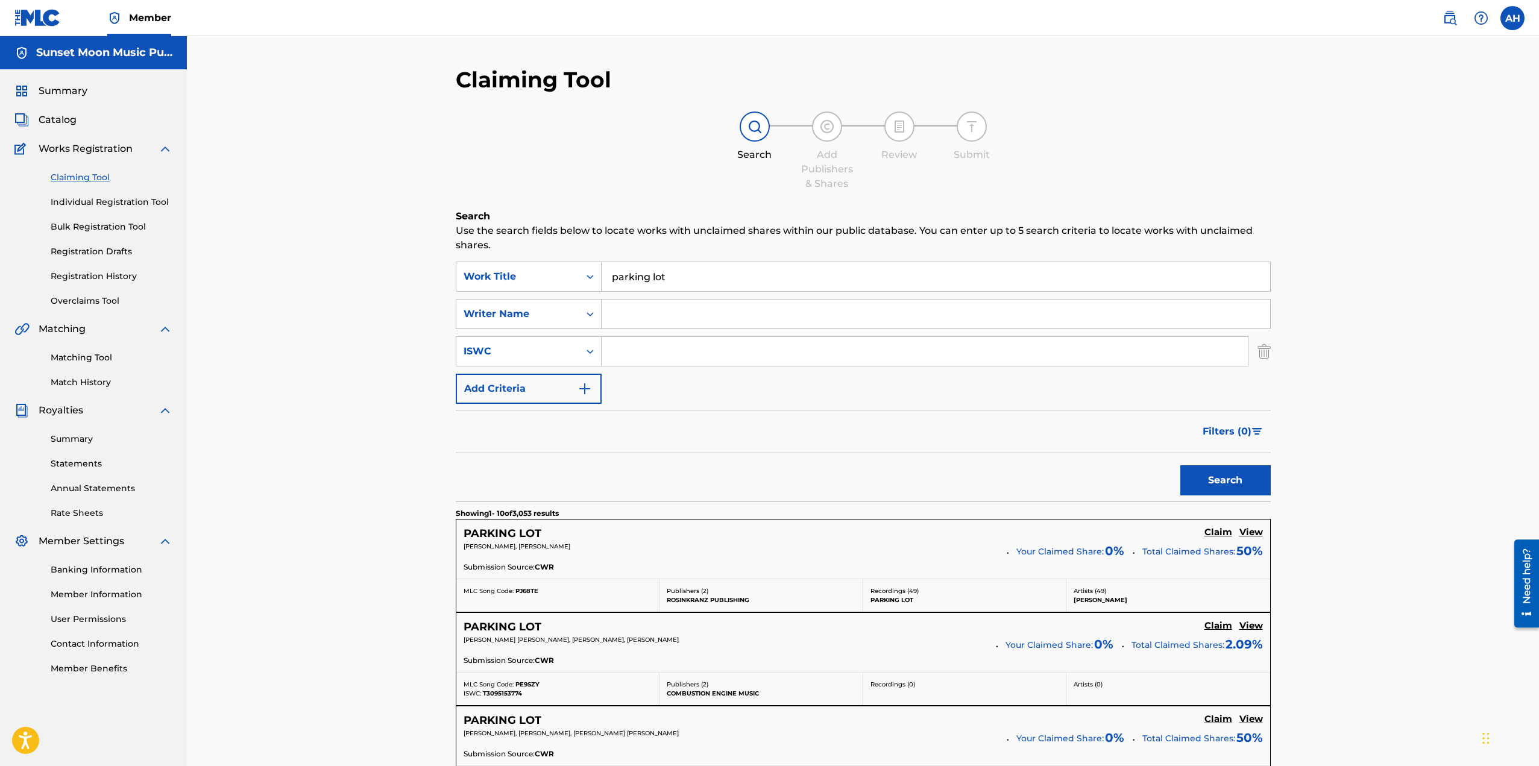
click at [523, 351] on div "ISWC" at bounding box center [517, 351] width 108 height 14
click at [90, 354] on link "Matching Tool" at bounding box center [112, 357] width 122 height 13
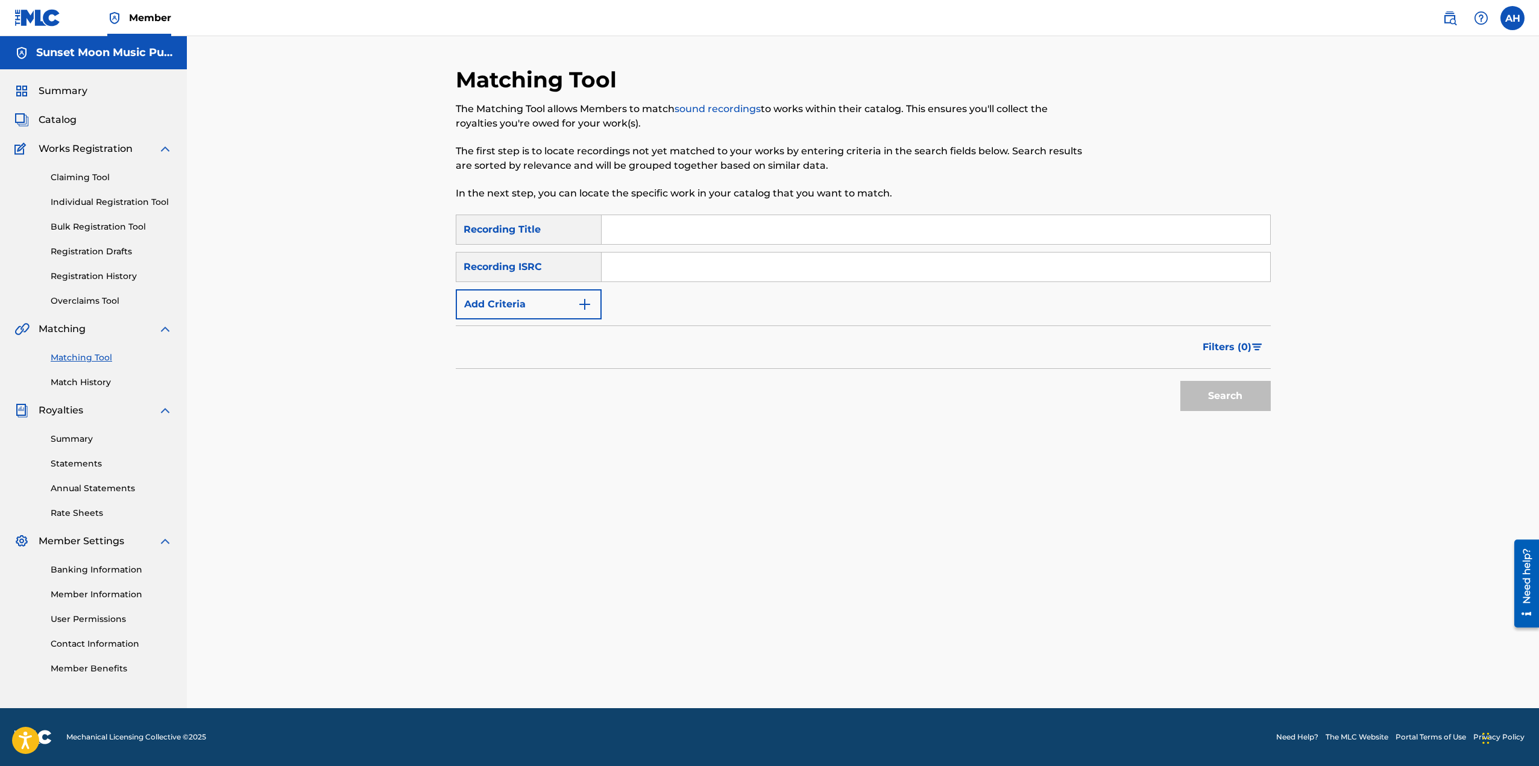
click at [663, 228] on input "Search Form" at bounding box center [935, 229] width 668 height 29
type input "parking lot"
click at [518, 297] on button "Add Criteria" at bounding box center [529, 304] width 146 height 30
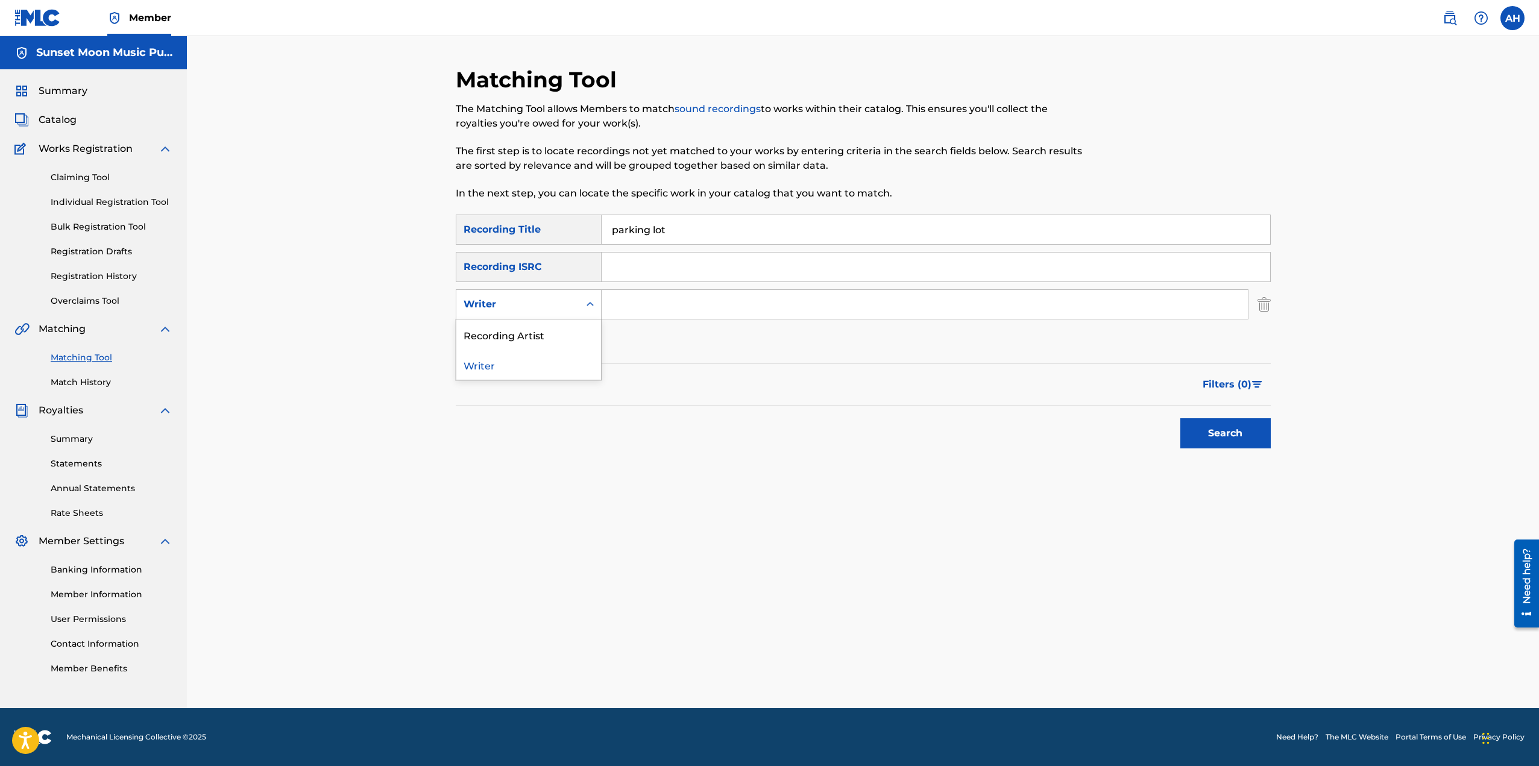
click at [529, 312] on div "Writer" at bounding box center [517, 304] width 123 height 23
drag, startPoint x: 529, startPoint y: 334, endPoint x: 557, endPoint y: 326, distance: 29.4
click at [529, 334] on div "Recording Artist" at bounding box center [528, 334] width 145 height 30
click at [673, 289] on div "SearchWithCriteriaa99fcdf4-9c50-404e-ab5b-8b6adbabab05 Recording Title parking …" at bounding box center [863, 286] width 815 height 142
click at [650, 316] on input "Search Form" at bounding box center [924, 304] width 646 height 29
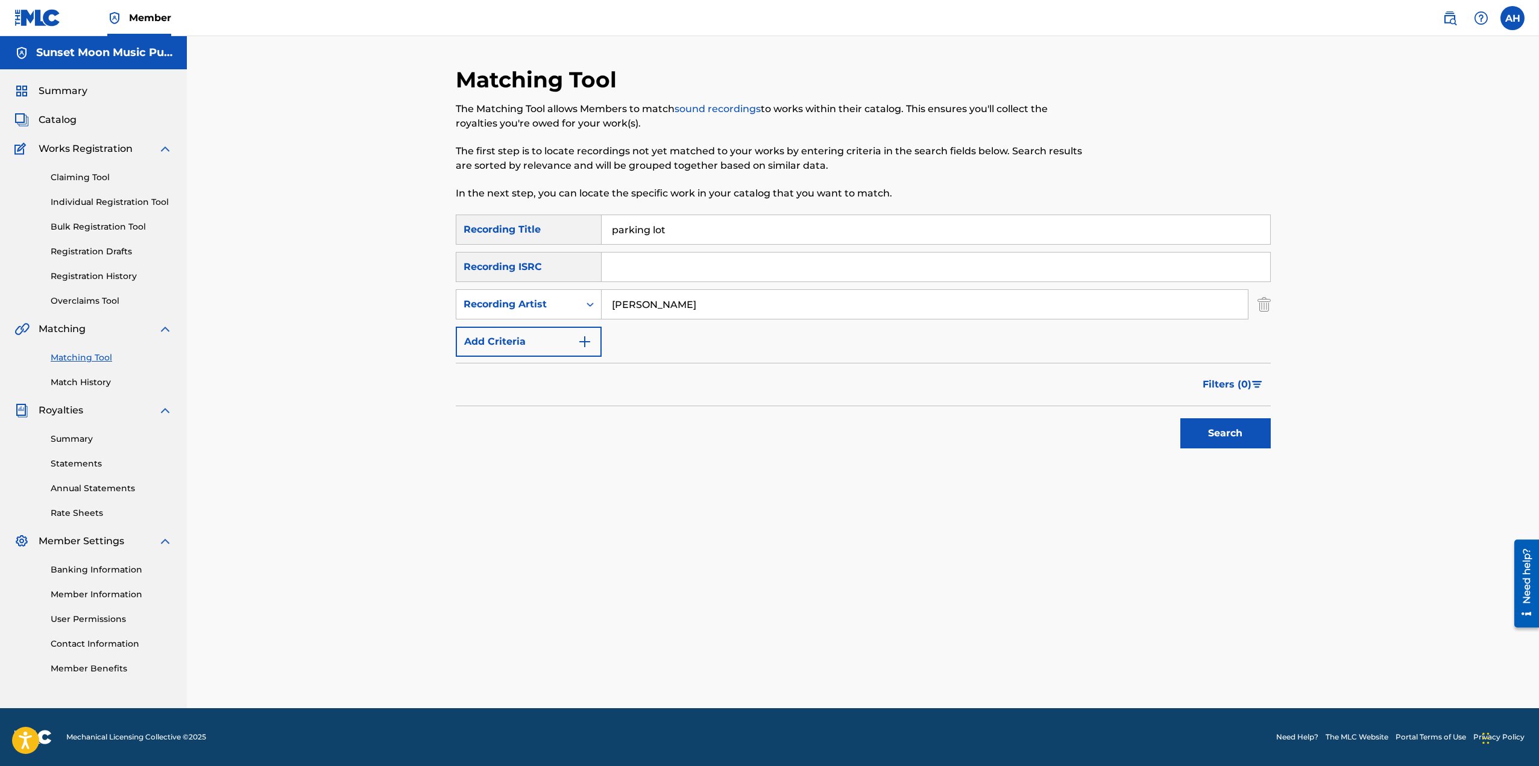
type input "[PERSON_NAME]"
click at [1180, 418] on button "Search" at bounding box center [1225, 433] width 90 height 30
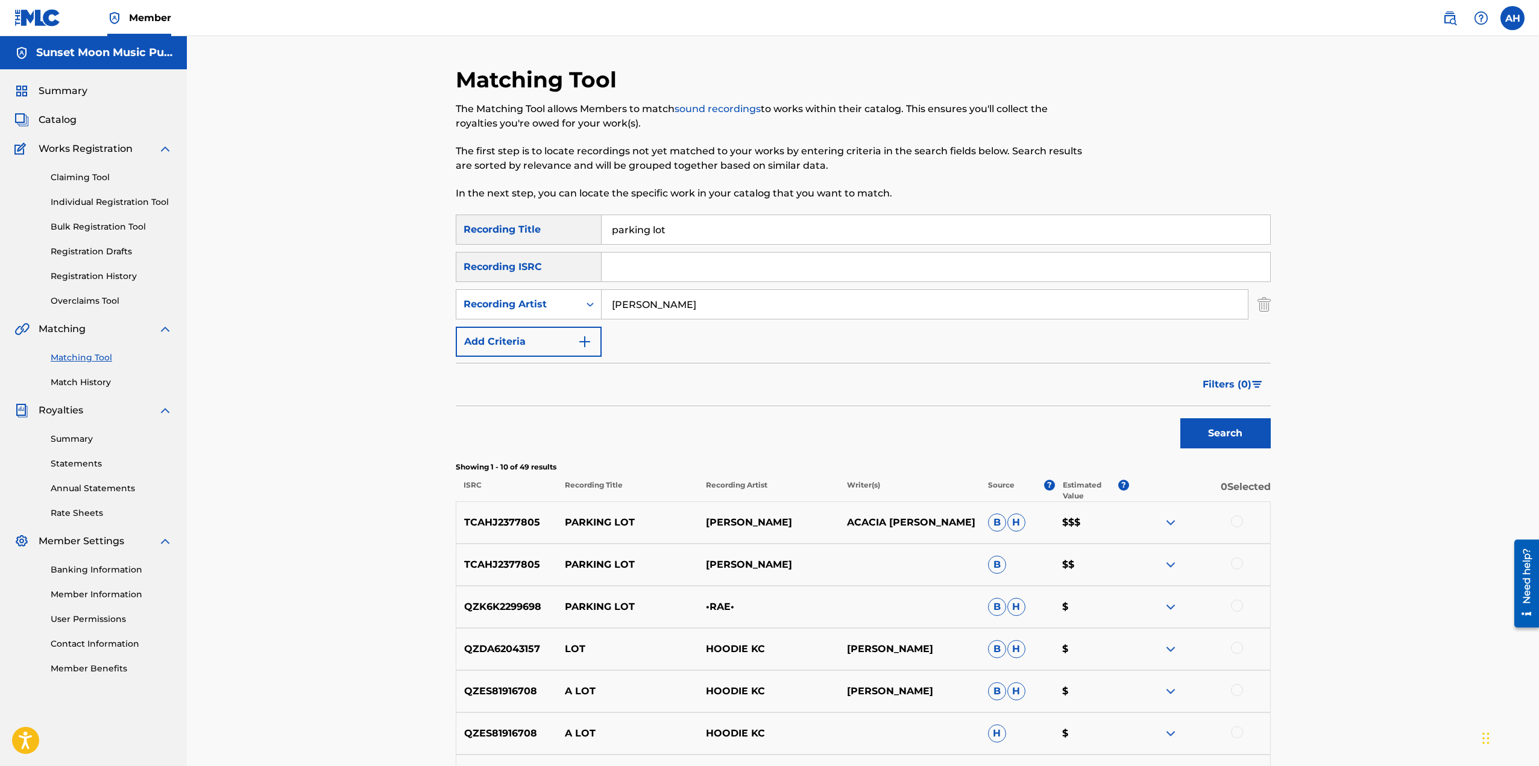
click at [641, 236] on input "parking lot" at bounding box center [935, 229] width 668 height 29
click at [1207, 444] on button "Search" at bounding box center [1225, 433] width 90 height 30
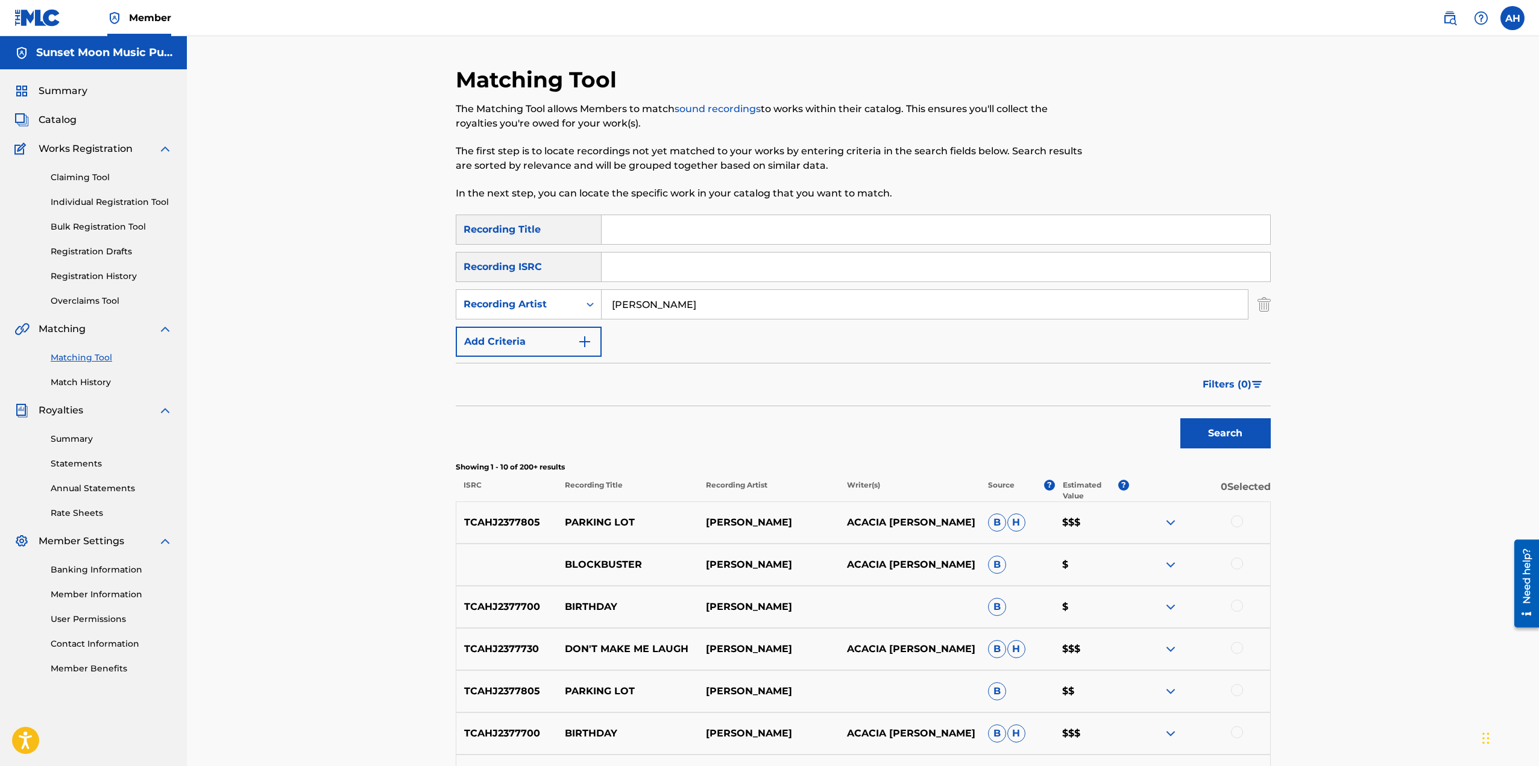
click at [1172, 564] on img at bounding box center [1170, 564] width 14 height 14
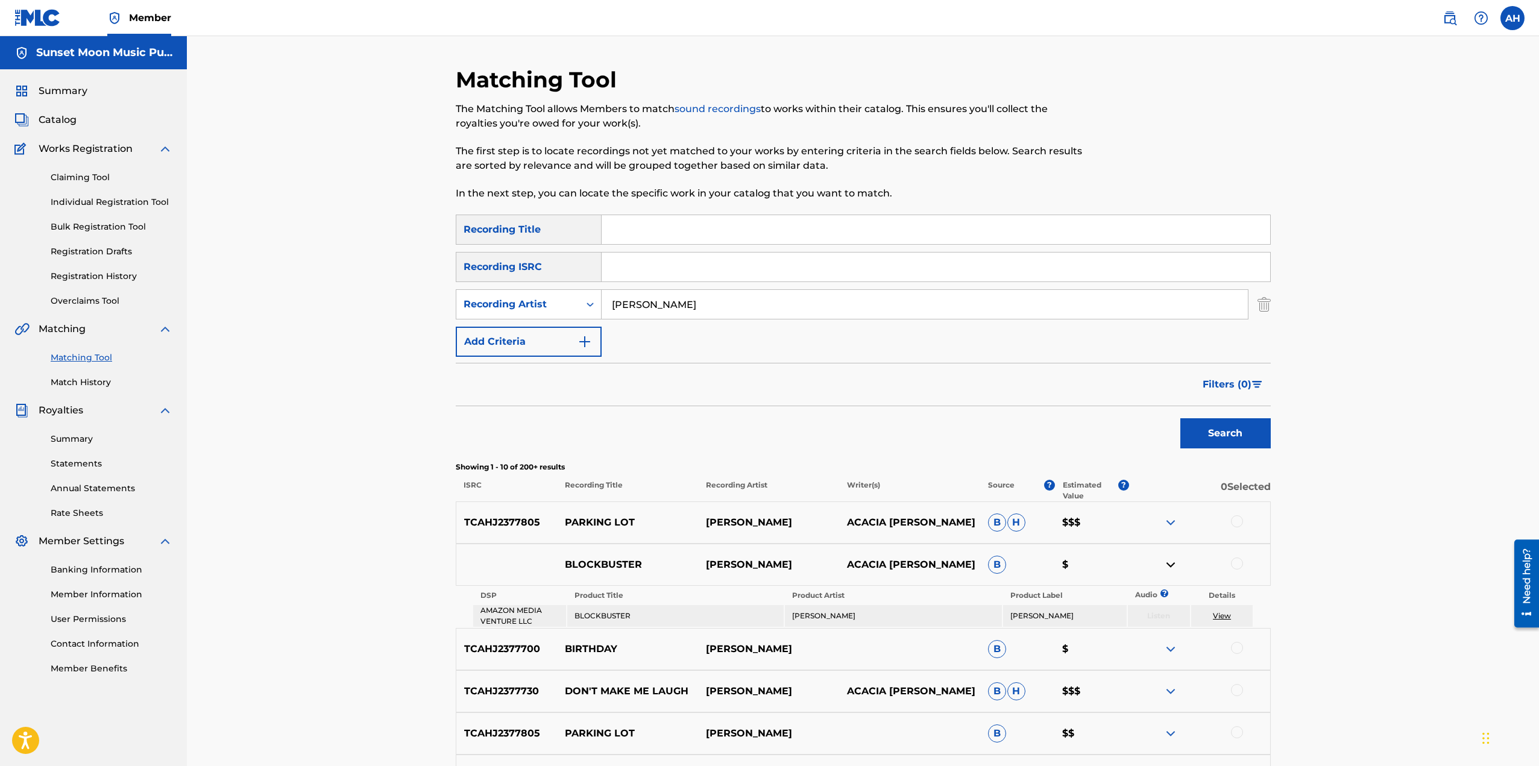
click at [1220, 618] on link "View" at bounding box center [1222, 615] width 18 height 9
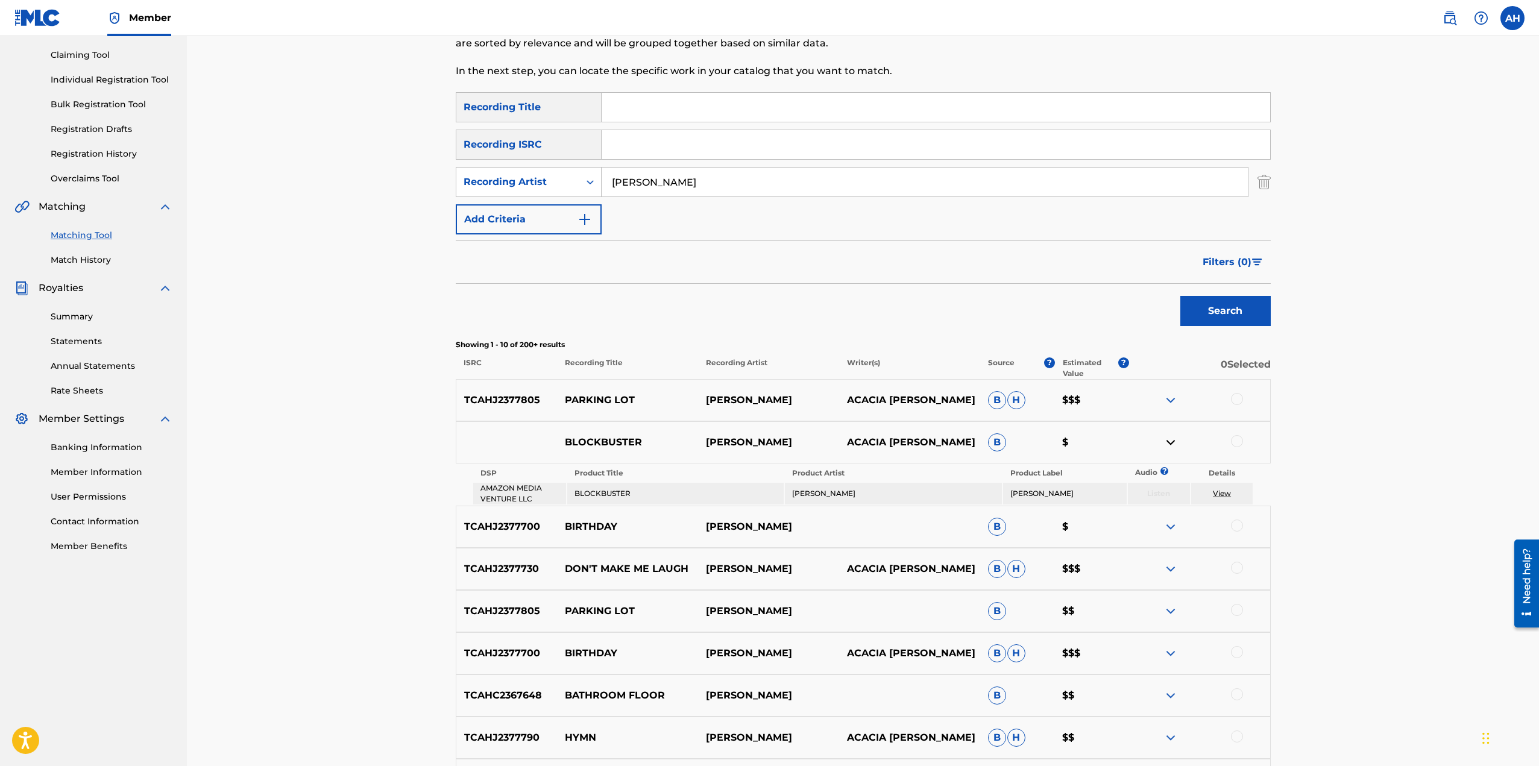
scroll to position [181, 0]
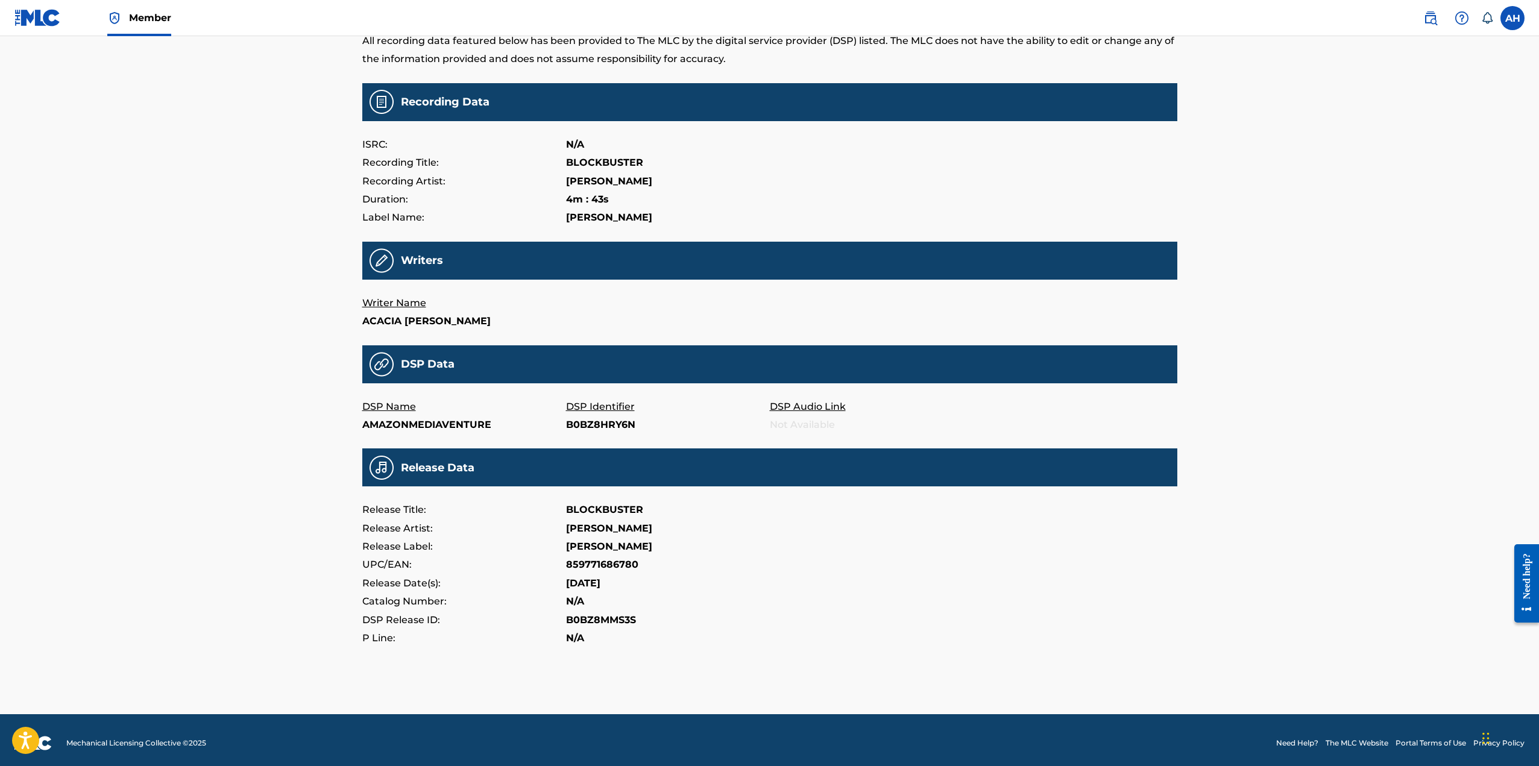
scroll to position [90, 0]
